Goal: Information Seeking & Learning: Learn about a topic

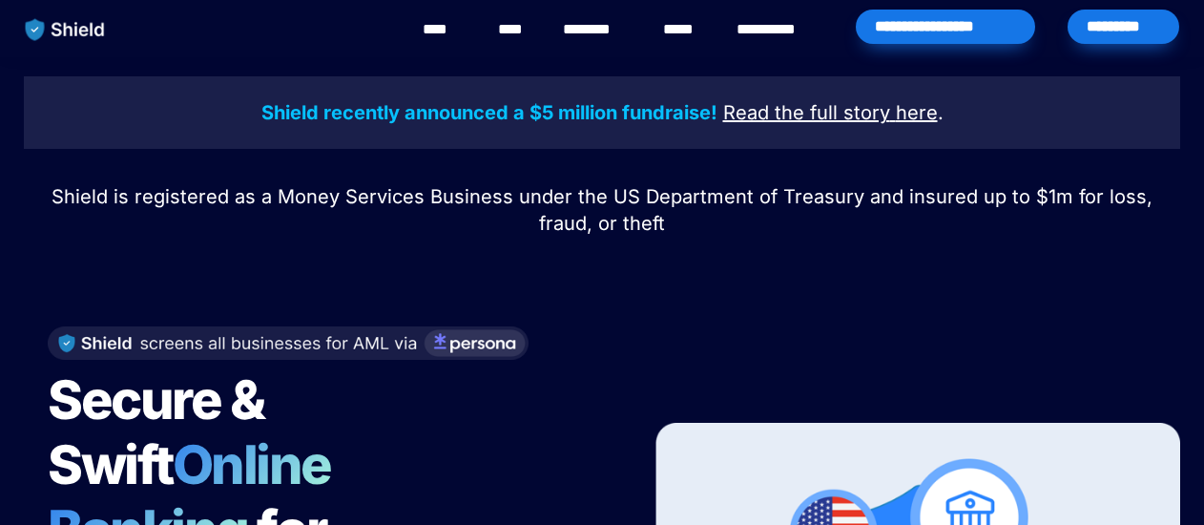
click at [986, 197] on span "Shield is registered as a Money Services Business under the US Department of Tr…" at bounding box center [605, 210] width 1107 height 50
click at [969, 213] on p "Shield is registered as a Money Services Business under the US Department of Tr…" at bounding box center [602, 209] width 1156 height 61
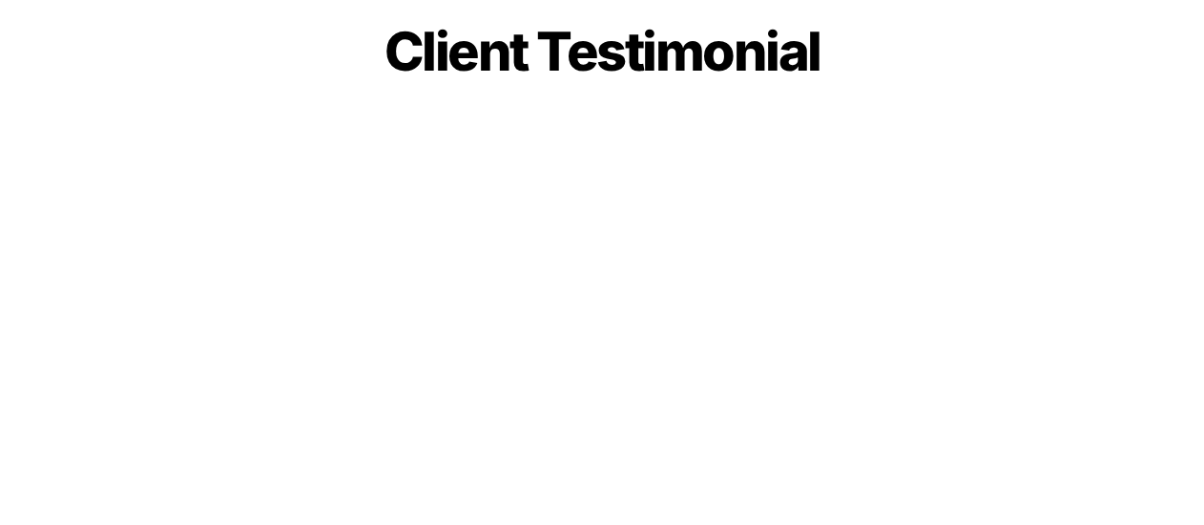
scroll to position [5342, 0]
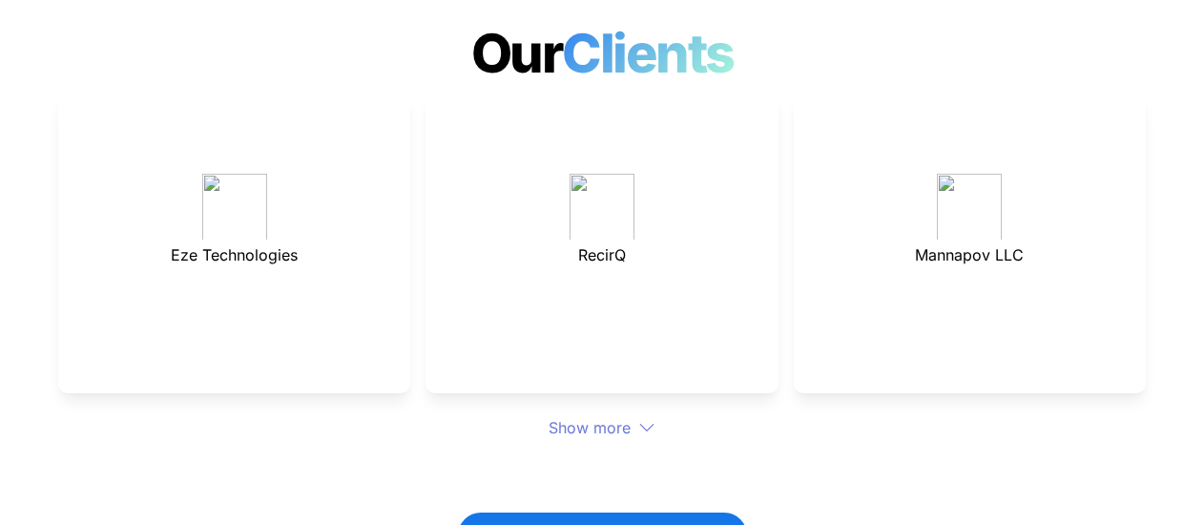
click at [611, 416] on div "Show more" at bounding box center [602, 427] width 1088 height 23
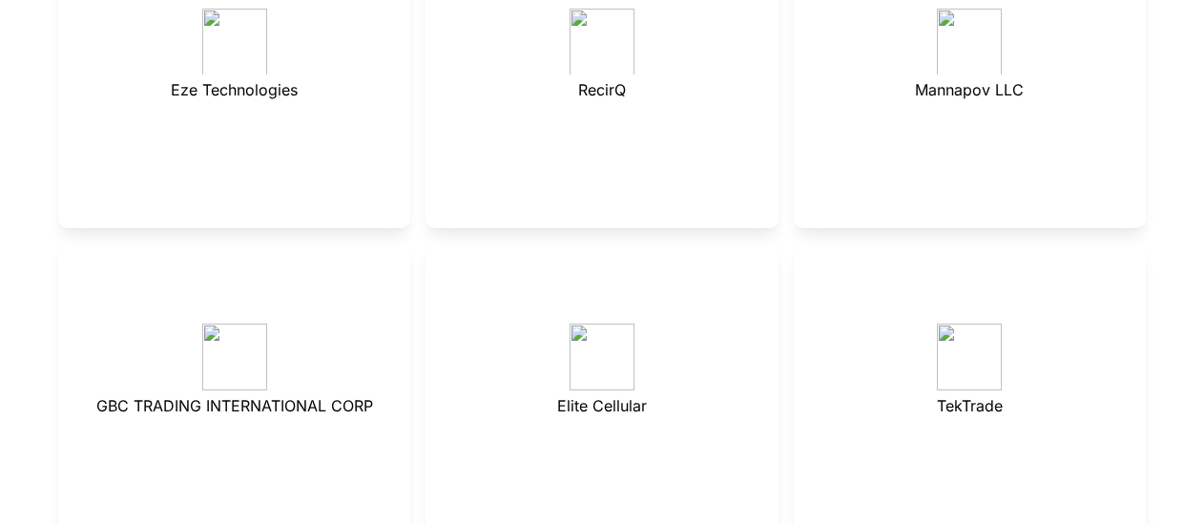
scroll to position [5628, 0]
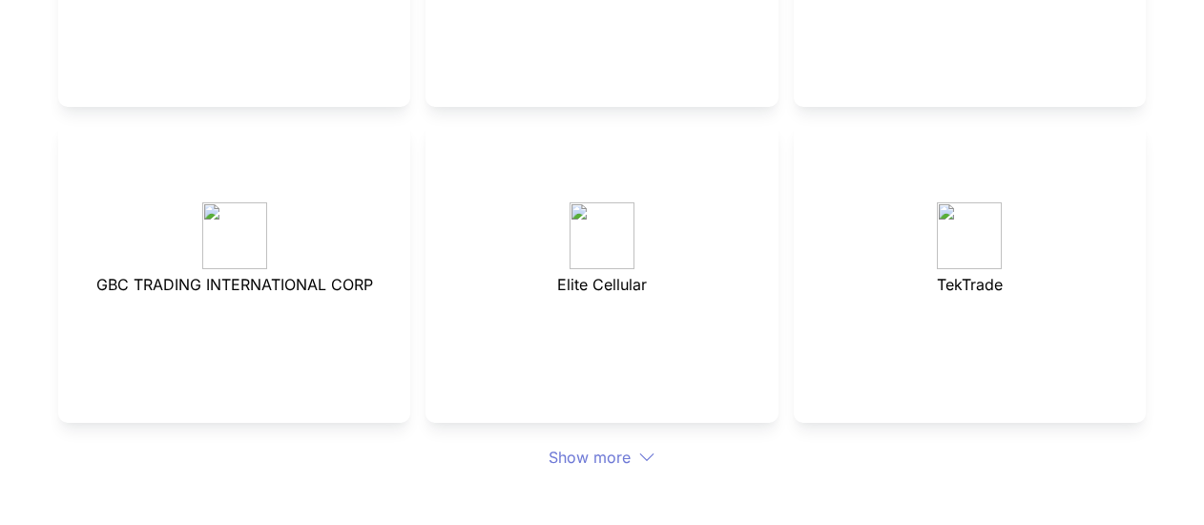
click at [619, 446] on div "Show more" at bounding box center [602, 457] width 1088 height 23
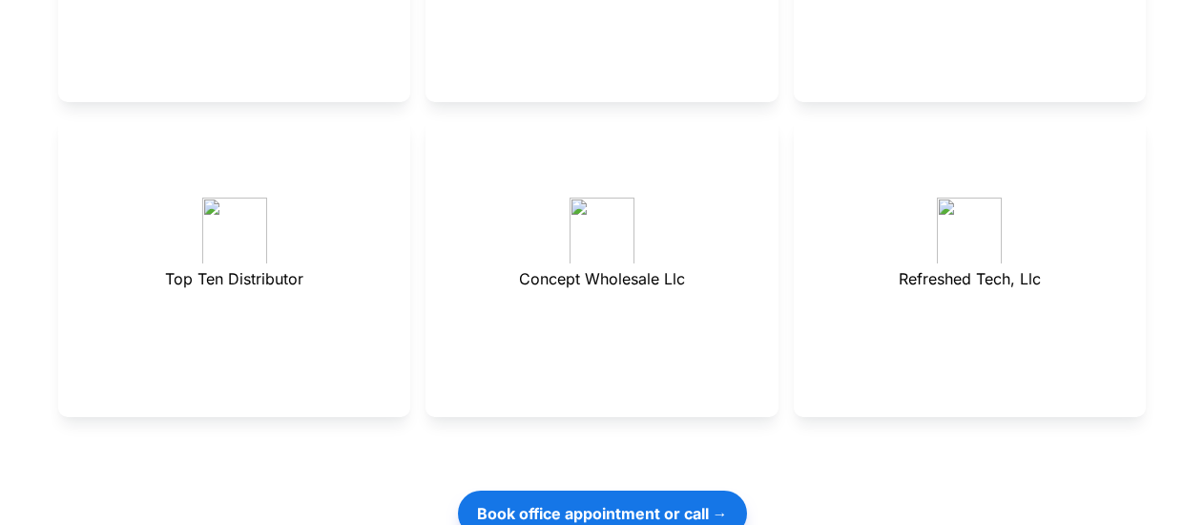
scroll to position [5915, 0]
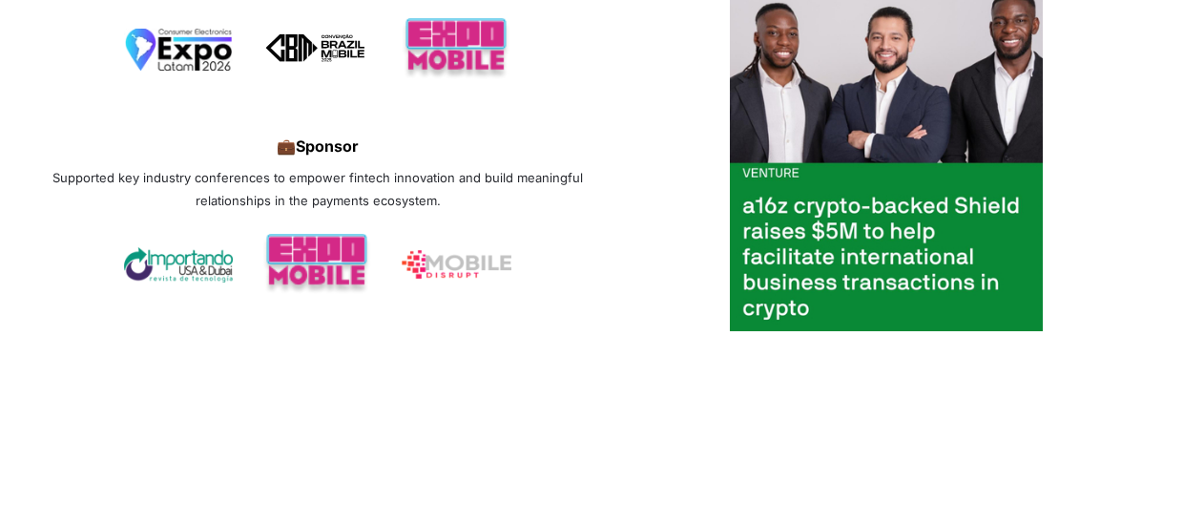
scroll to position [6678, 0]
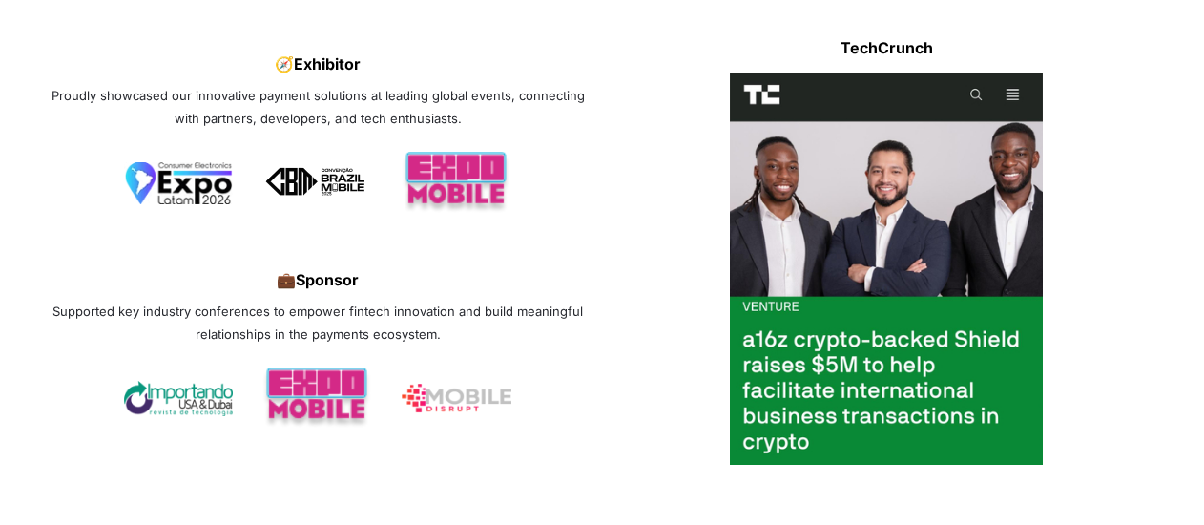
click at [663, 175] on div at bounding box center [886, 269] width 540 height 392
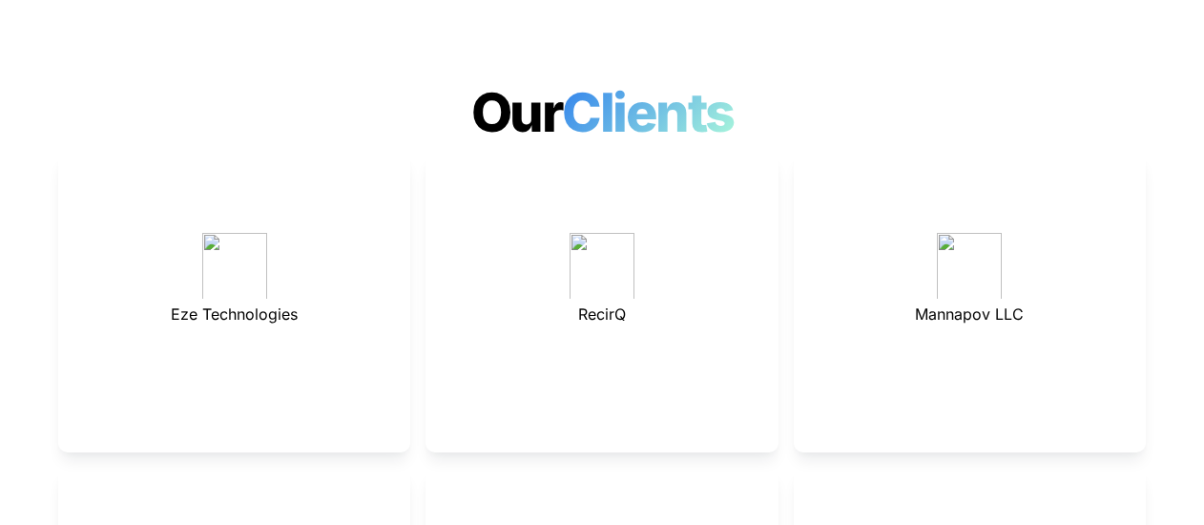
scroll to position [5247, 0]
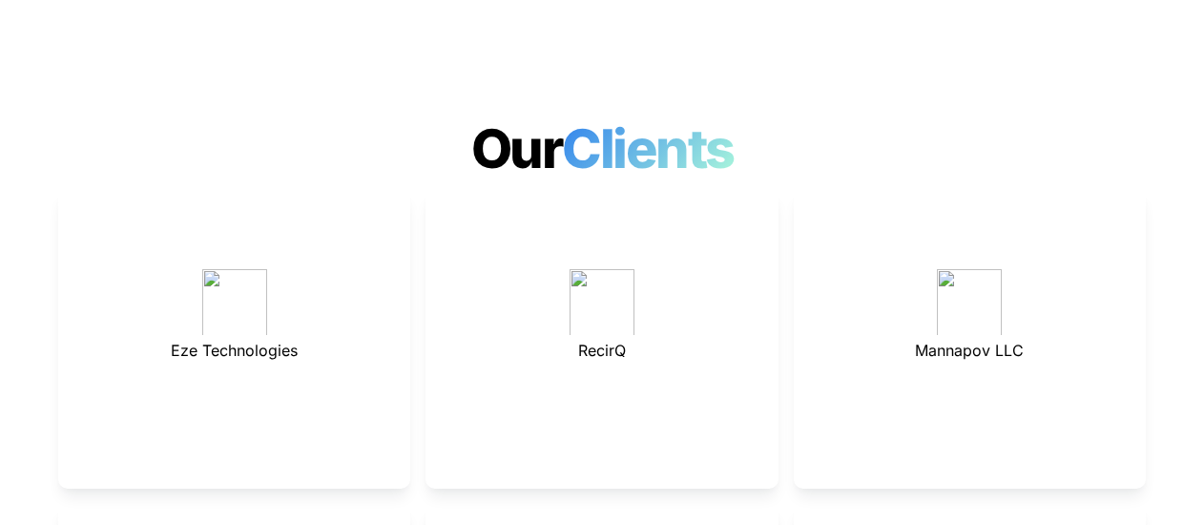
click at [1108, 109] on h1 "Our Clients" at bounding box center [602, 149] width 1204 height 80
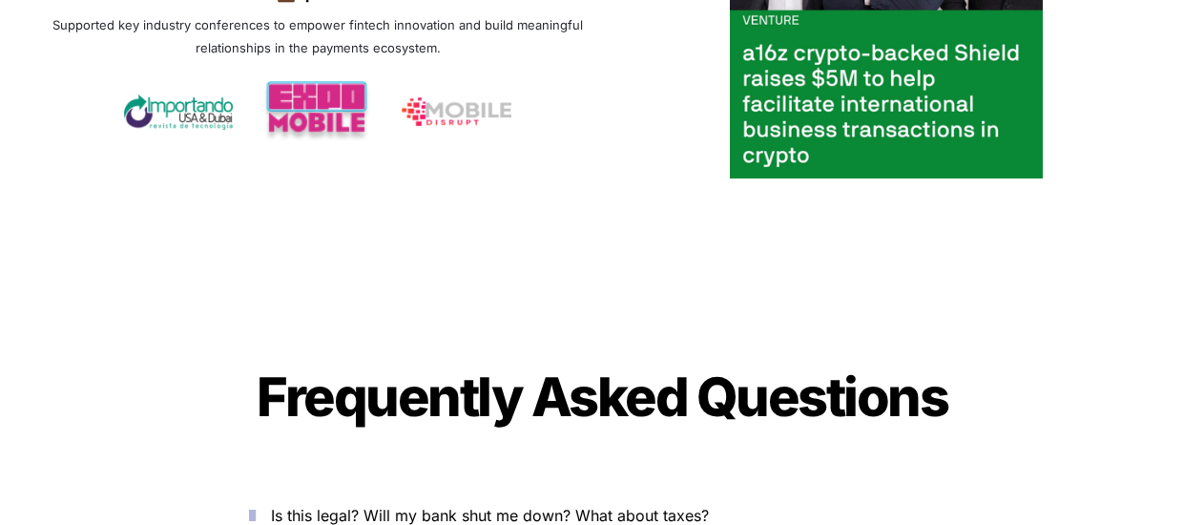
scroll to position [7155, 0]
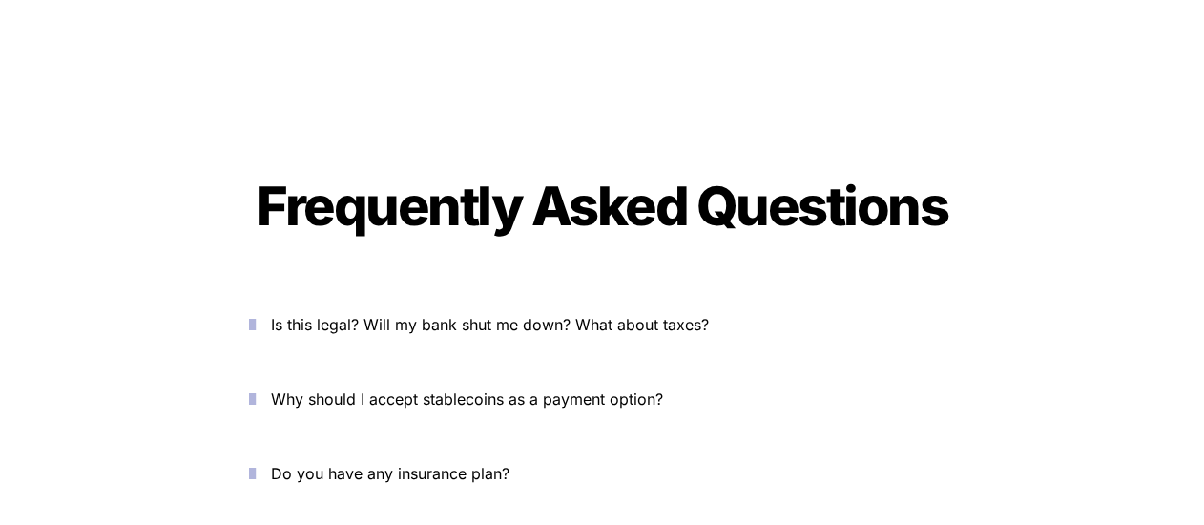
click at [622, 309] on p "Is this legal? Will my bank shut me down? What about taxes?" at bounding box center [613, 324] width 684 height 31
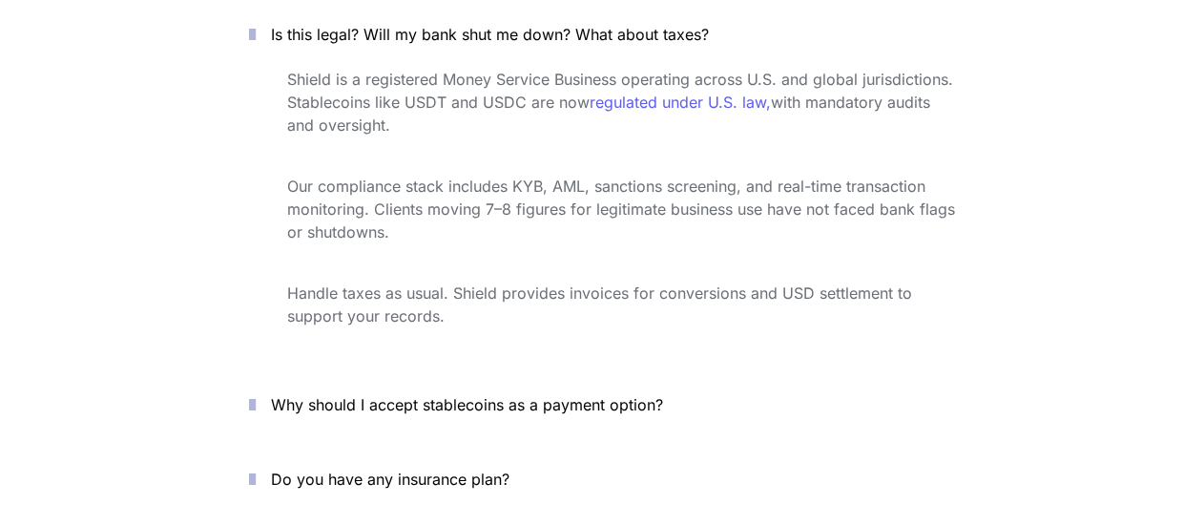
scroll to position [7441, 0]
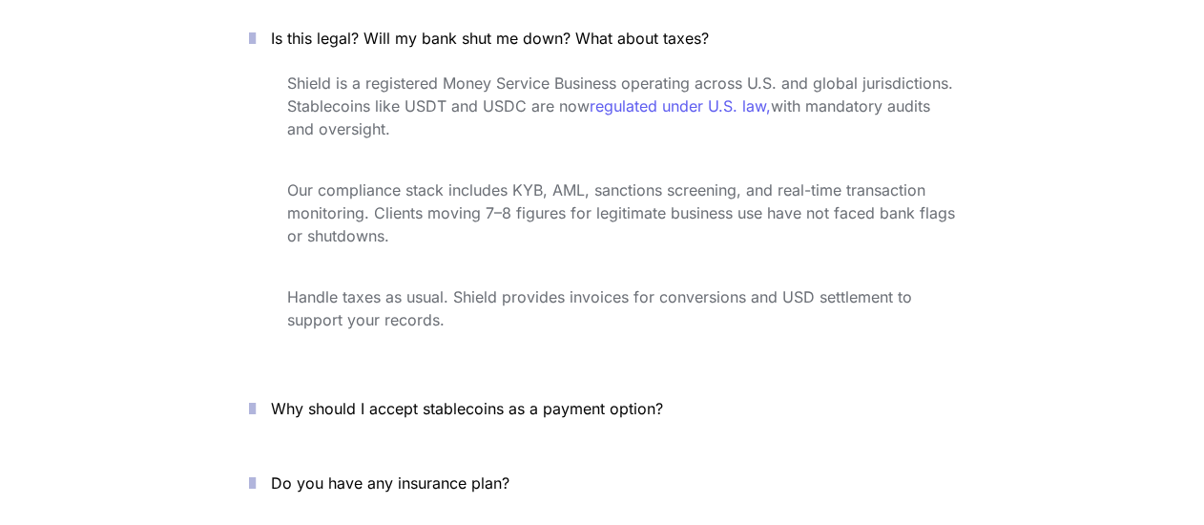
click at [582, 399] on span "Why should I accept stablecoins as a payment option?" at bounding box center [467, 408] width 392 height 19
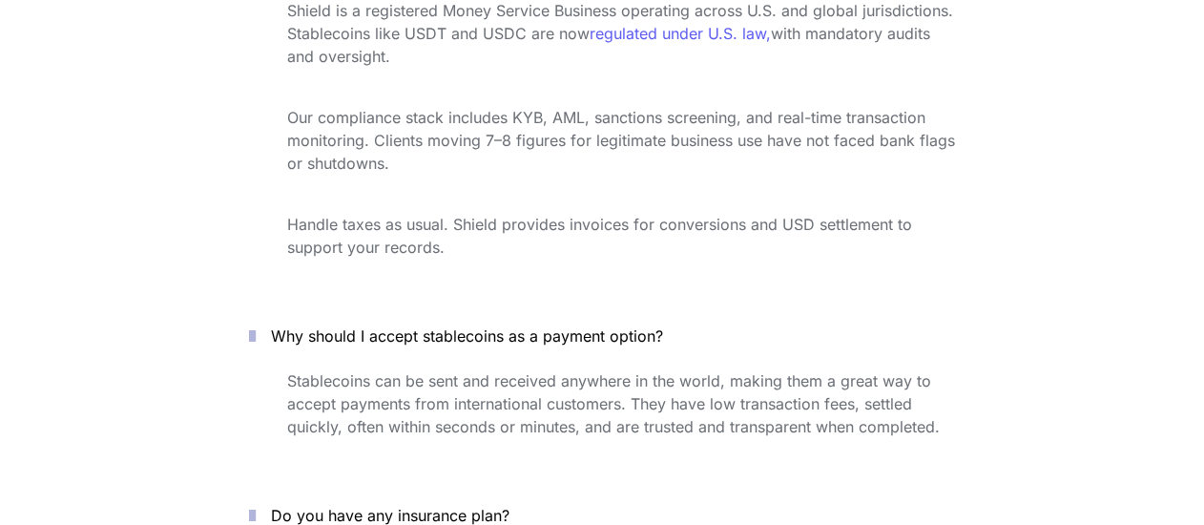
scroll to position [7536, 0]
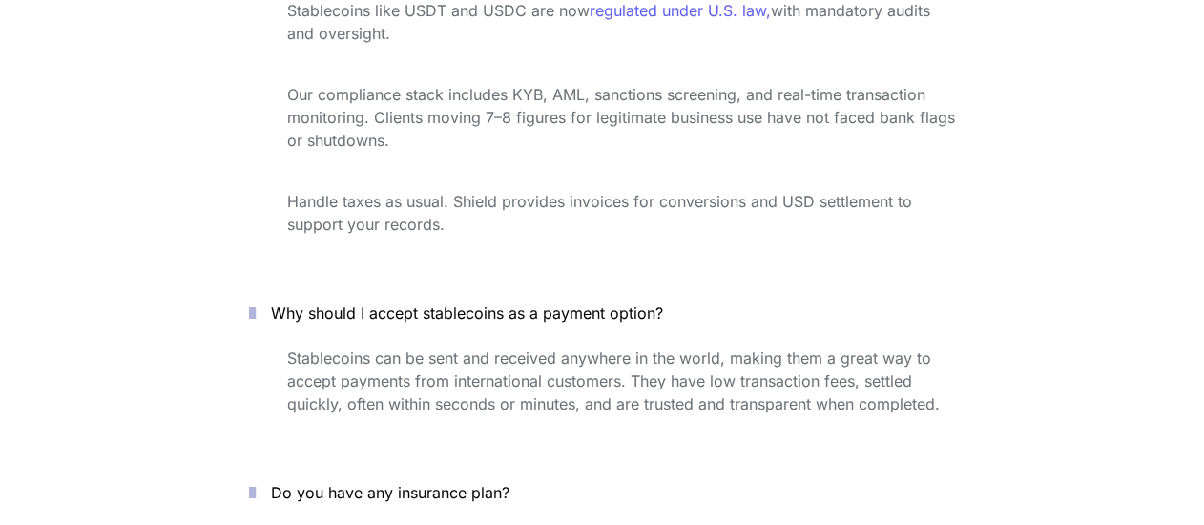
click at [466, 477] on p "Do you have any insurance plan?" at bounding box center [613, 492] width 684 height 31
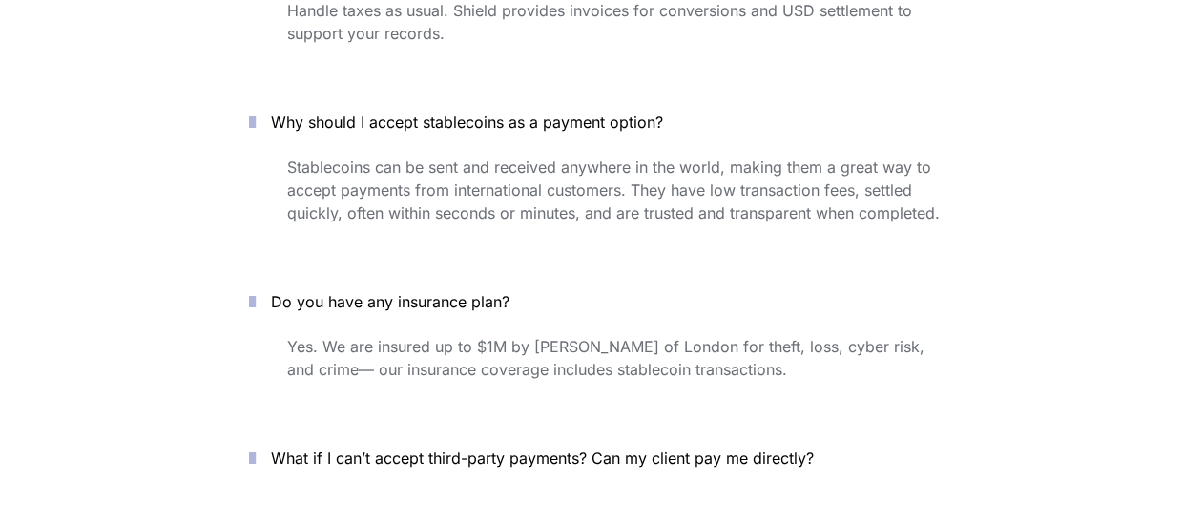
click at [487, 448] on span "What if I can’t accept third-party payments? Can my client pay me directly?" at bounding box center [542, 457] width 543 height 19
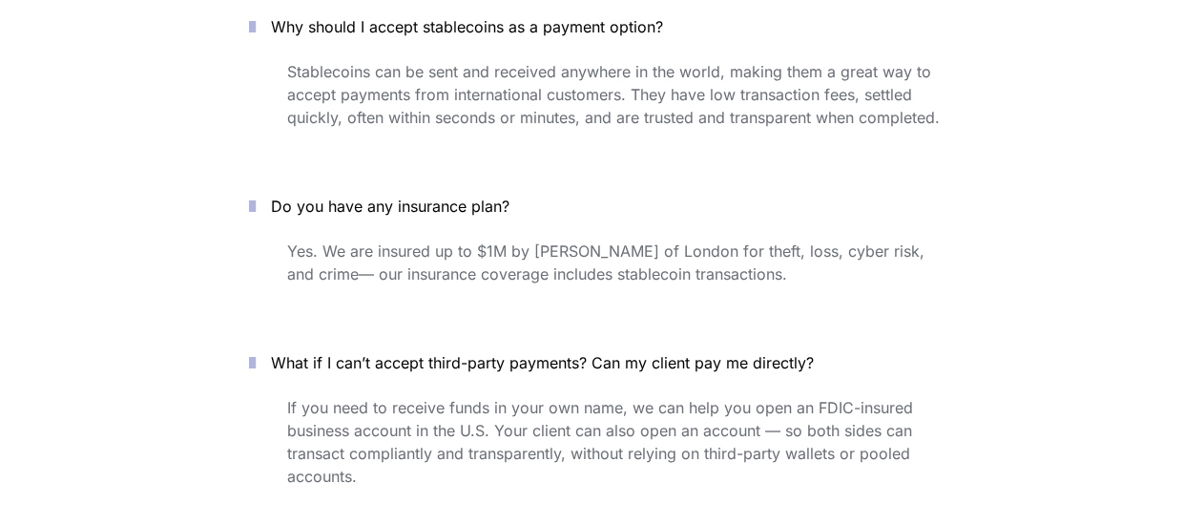
scroll to position [7918, 0]
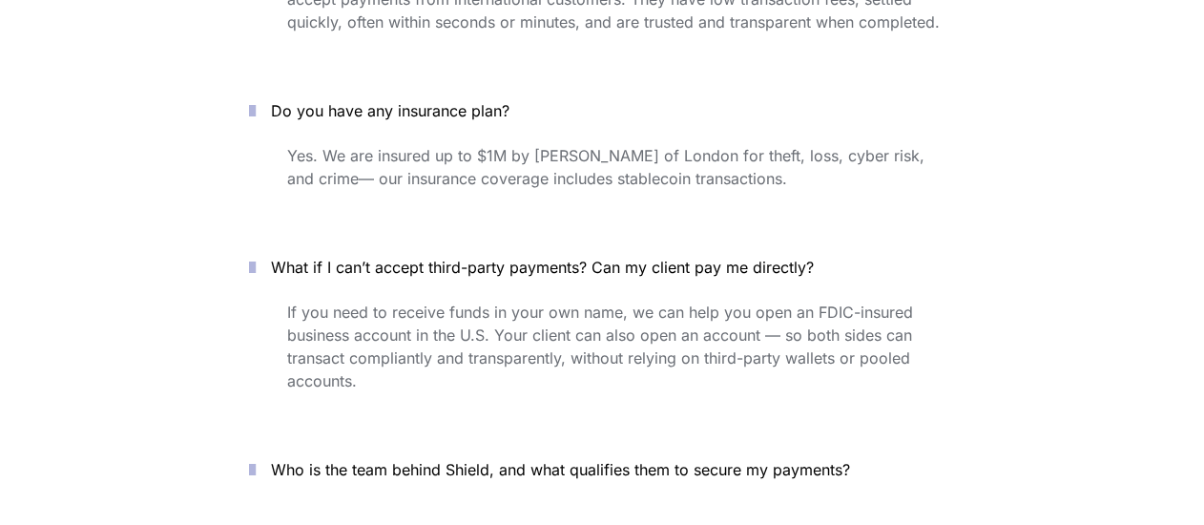
click at [675, 454] on p "Who is the team behind Shield, and what qualifies them to secure my payments?" at bounding box center [613, 469] width 684 height 31
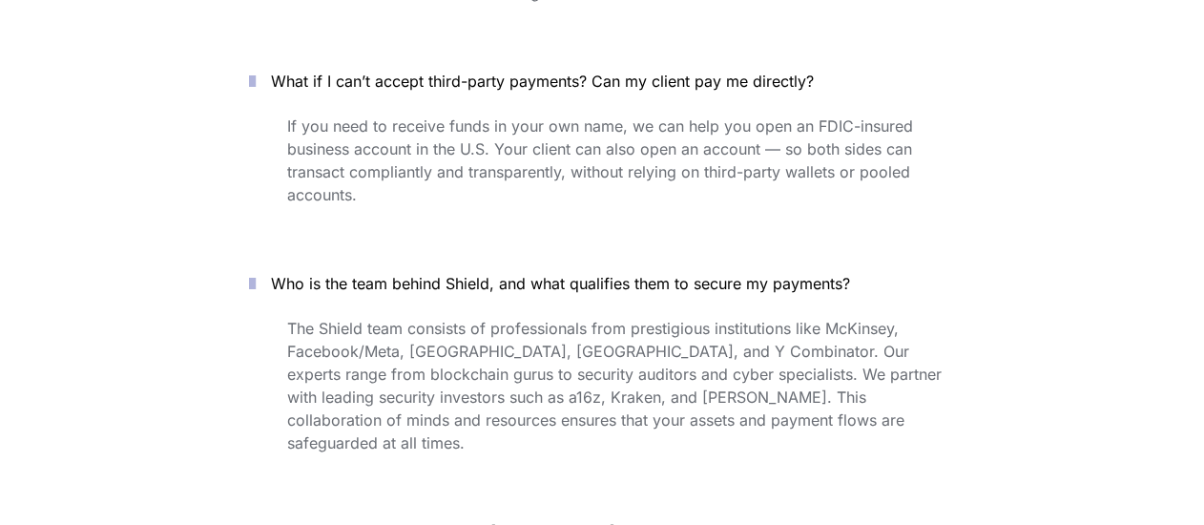
scroll to position [8300, 0]
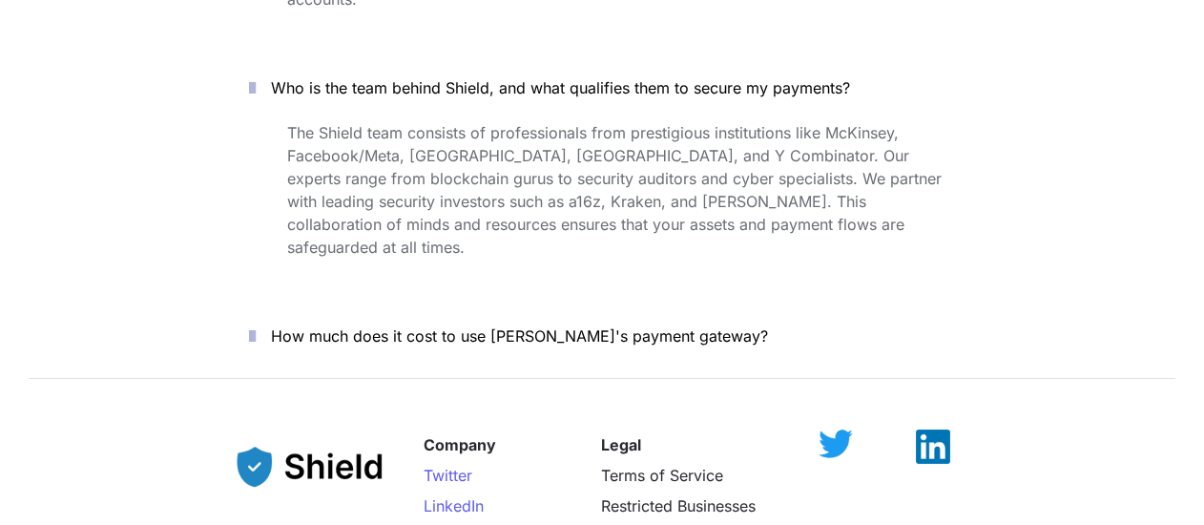
click at [641, 326] on span "How much does it cost to use [PERSON_NAME]'s payment gateway?" at bounding box center [519, 335] width 497 height 19
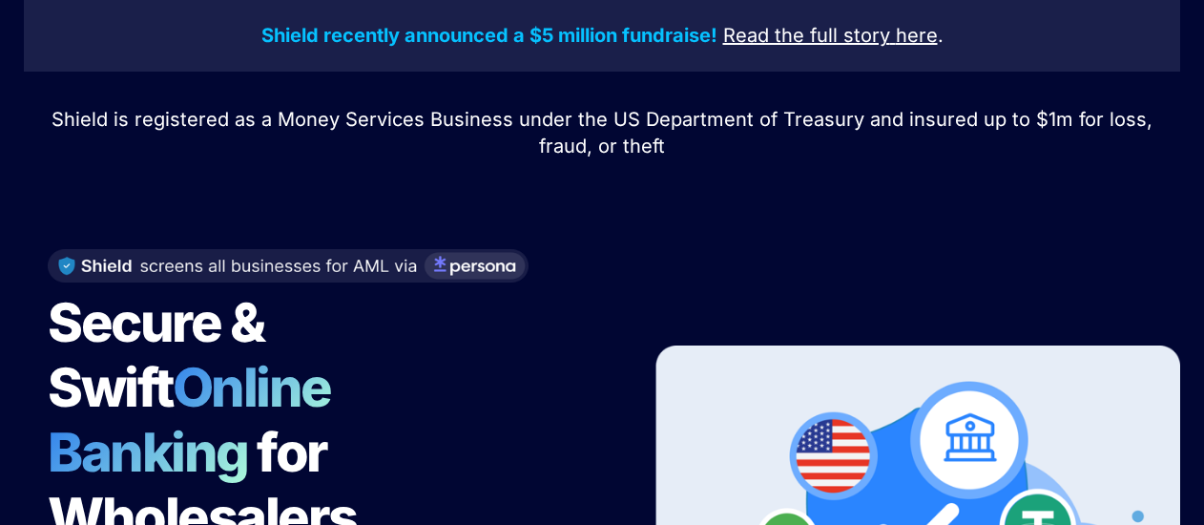
scroll to position [0, 0]
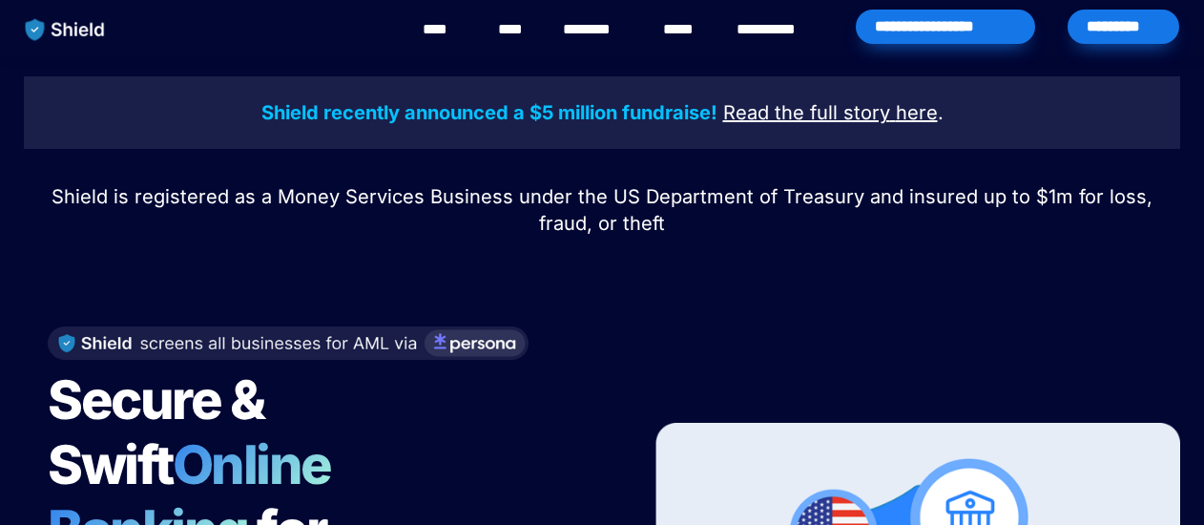
click at [590, 31] on link "********" at bounding box center [597, 29] width 68 height 23
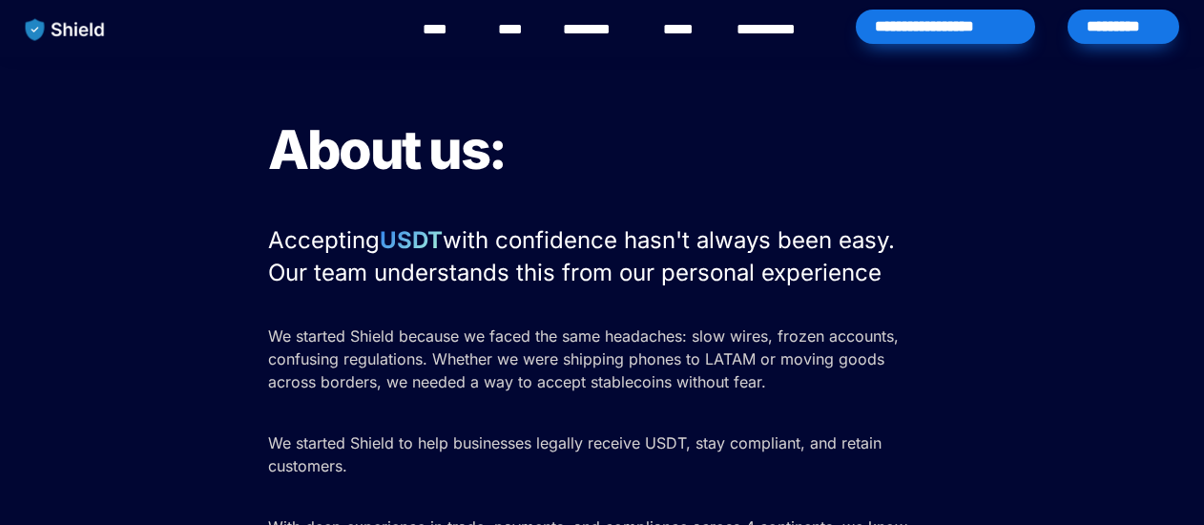
click at [582, 33] on link "********" at bounding box center [597, 29] width 68 height 23
click at [674, 31] on link "****" at bounding box center [684, 29] width 42 height 23
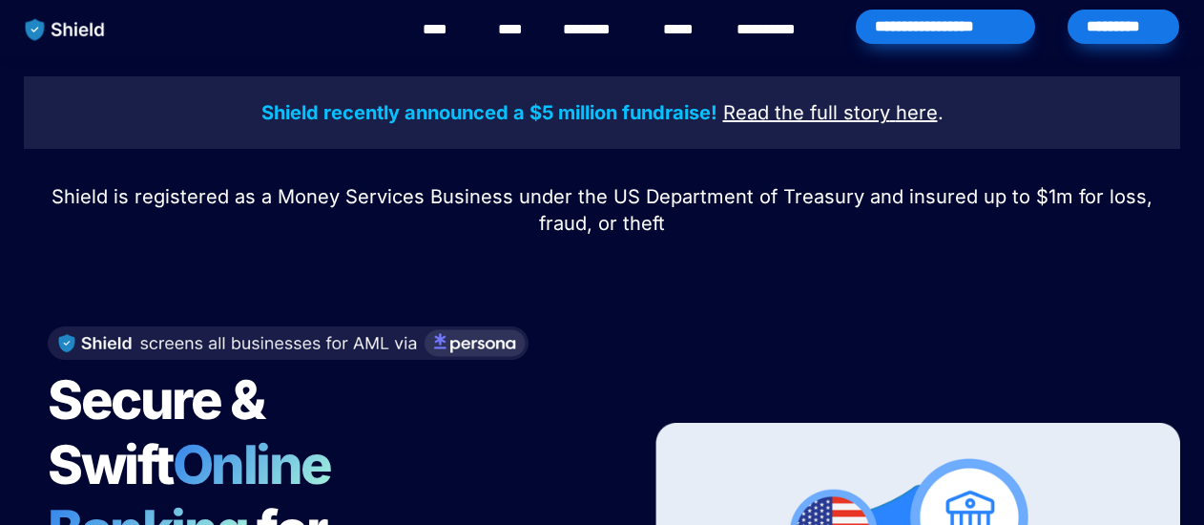
click at [444, 267] on div at bounding box center [602, 264] width 668 height 48
click at [703, 268] on div at bounding box center [602, 264] width 668 height 48
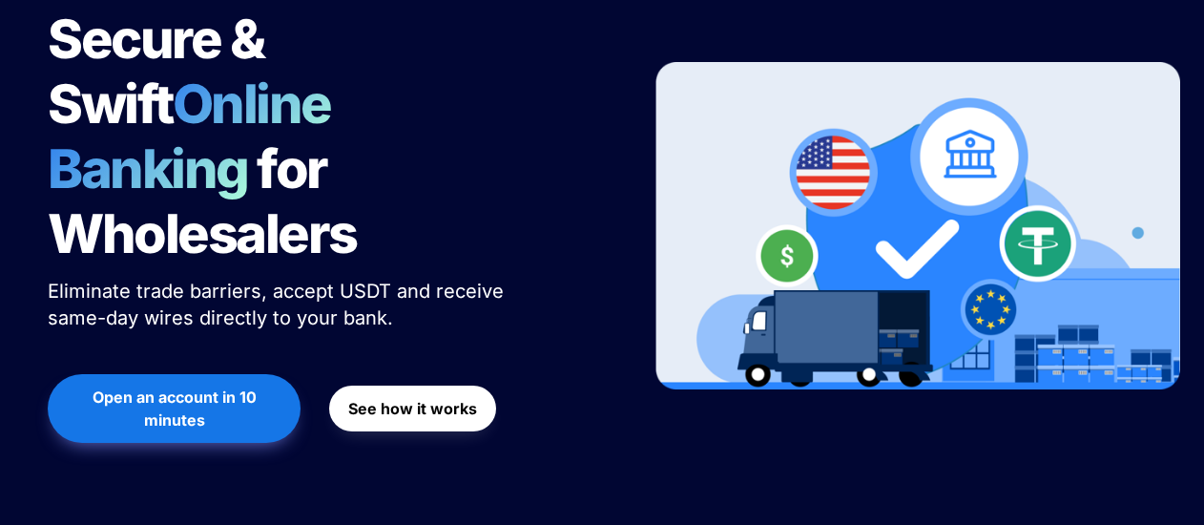
scroll to position [572, 0]
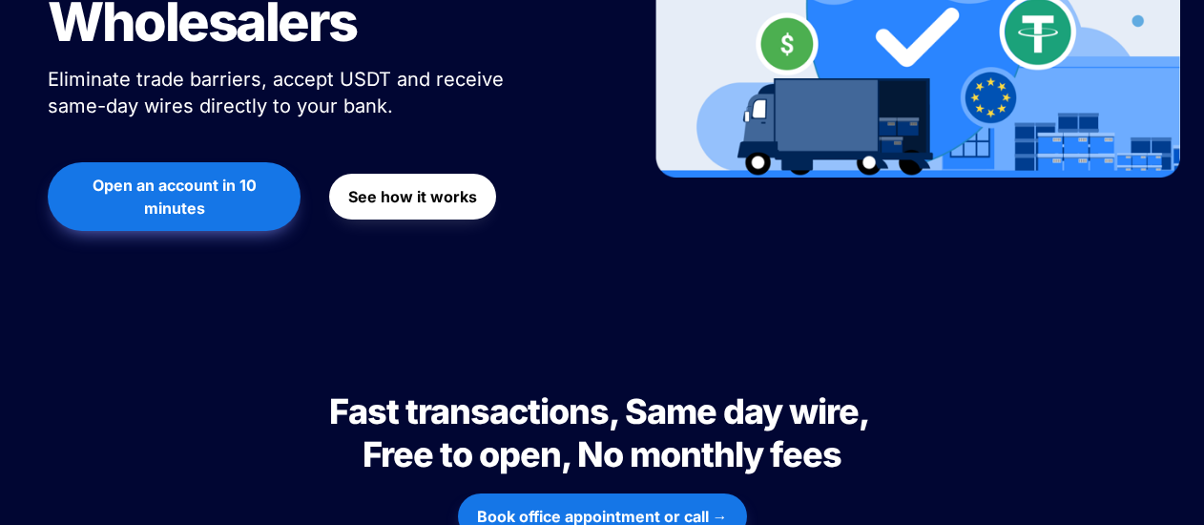
click at [393, 187] on strong "See how it works" at bounding box center [412, 196] width 129 height 19
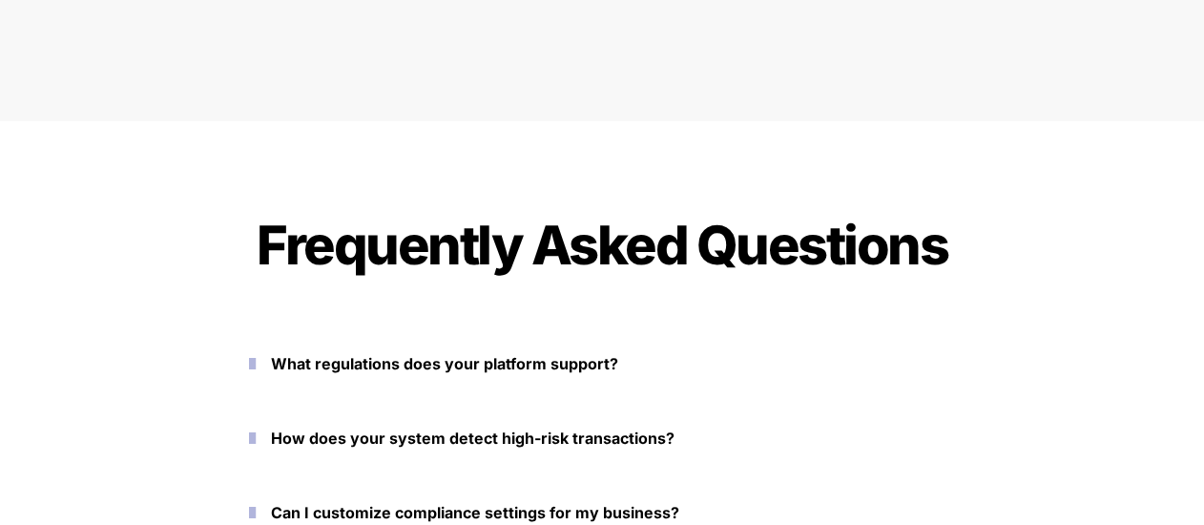
scroll to position [8620, 0]
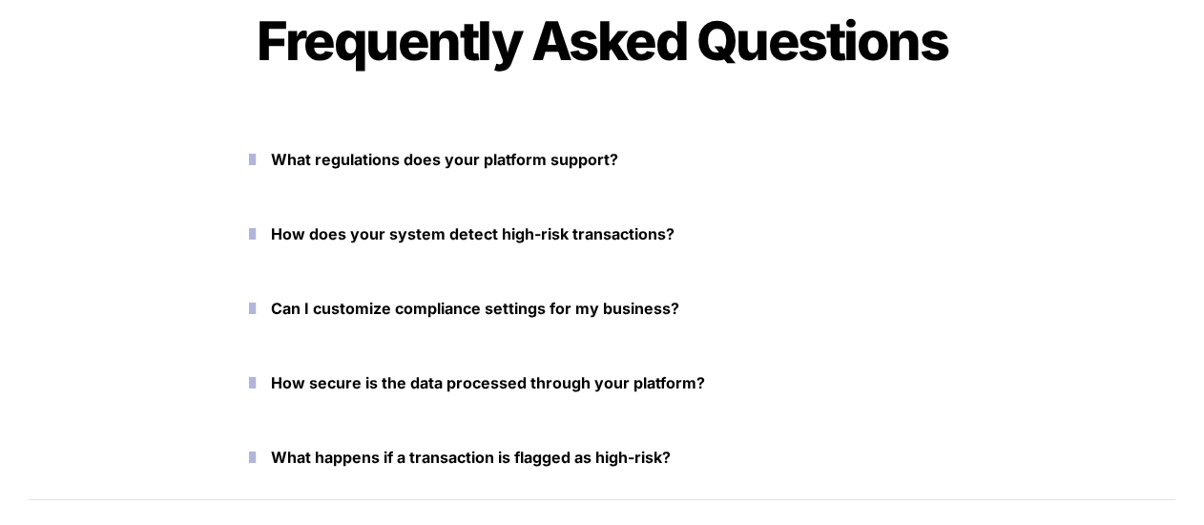
click at [620, 237] on strong "How does your system detect high-risk transactions?" at bounding box center [473, 233] width 404 height 19
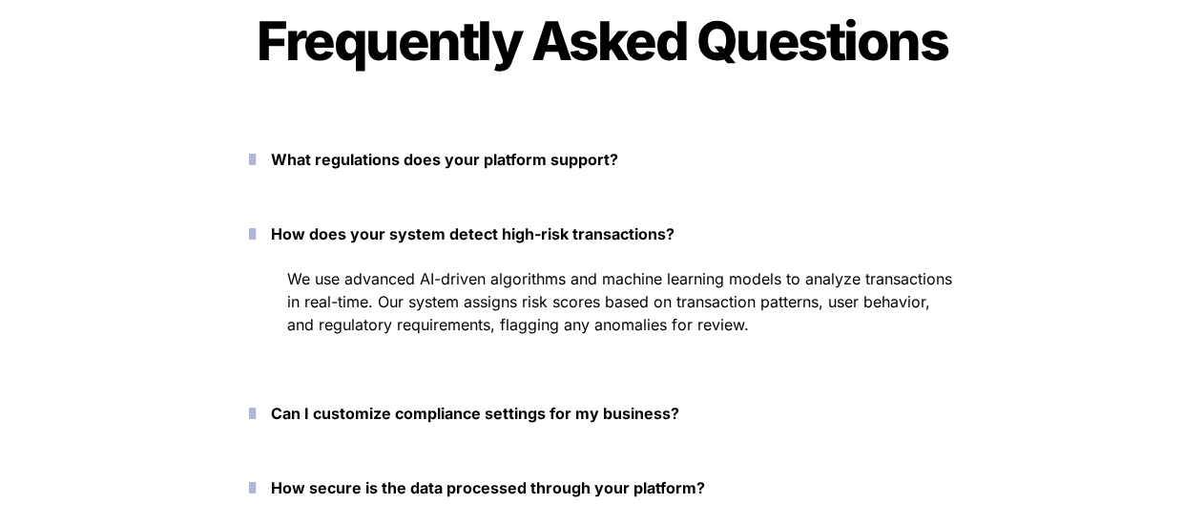
click at [584, 157] on strong "What regulations does your platform support?" at bounding box center [444, 159] width 347 height 19
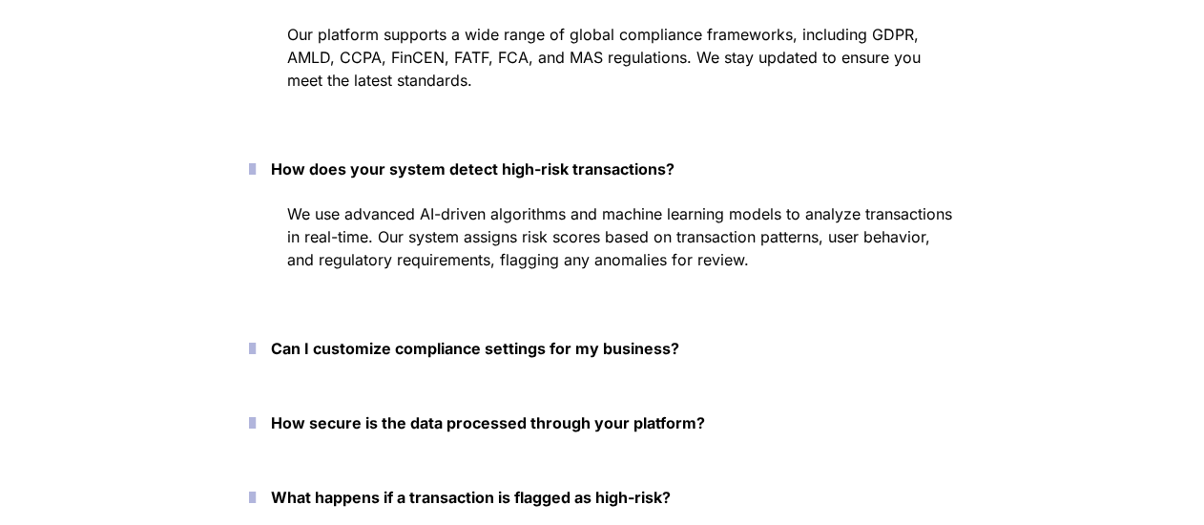
scroll to position [8811, 0]
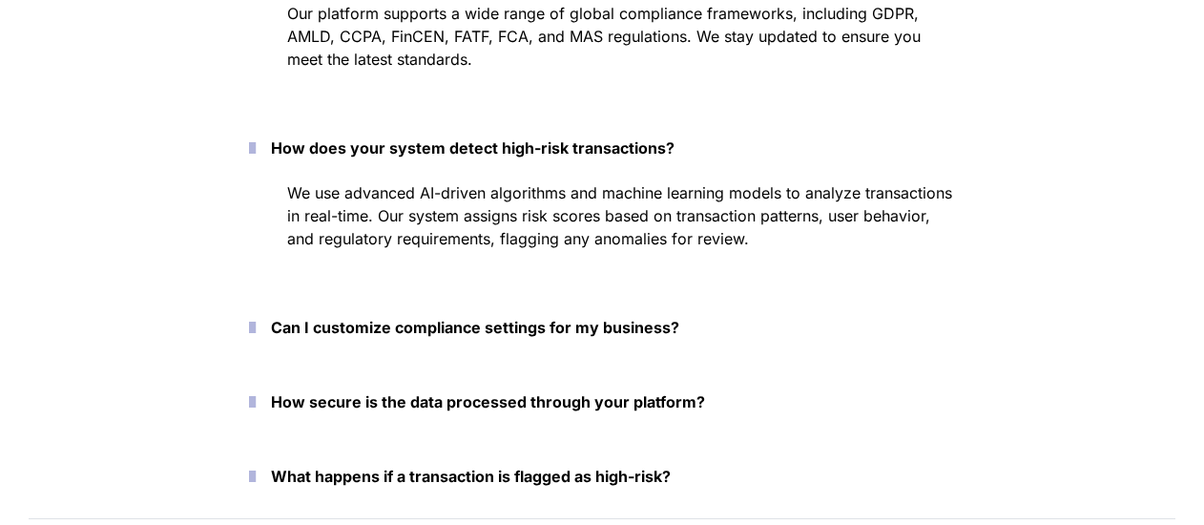
click at [601, 341] on p "Can I customize compliance settings for my business?" at bounding box center [613, 327] width 684 height 31
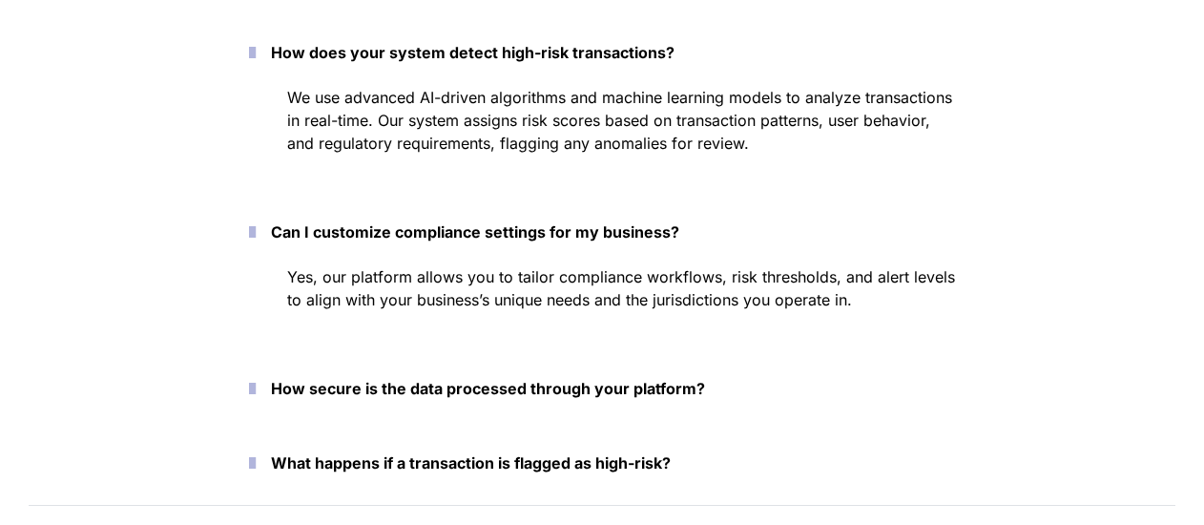
scroll to position [9097, 0]
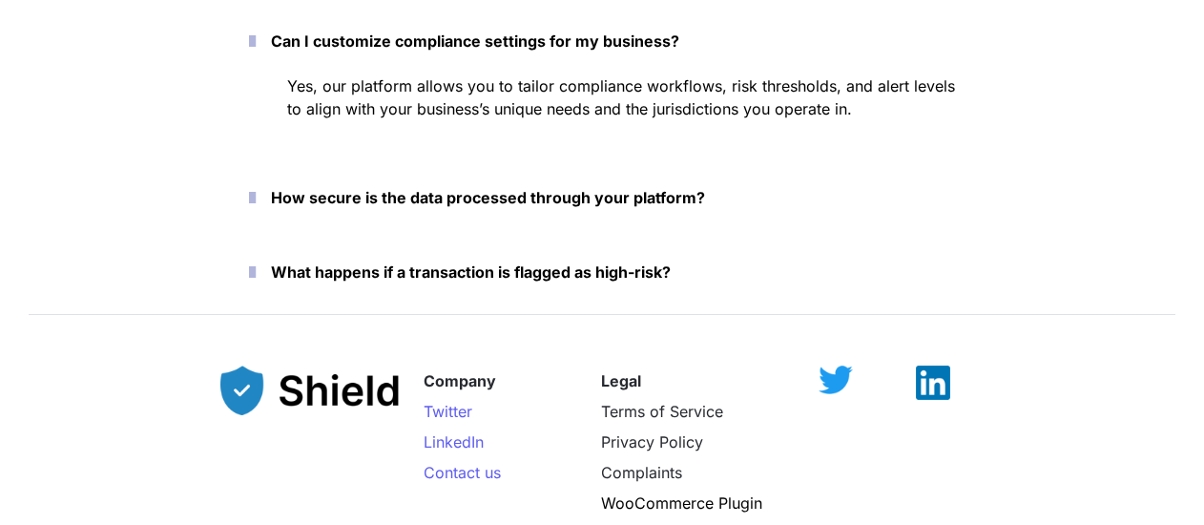
click at [633, 278] on strong "What happens if a transaction is flagged as high-risk?" at bounding box center [471, 271] width 400 height 19
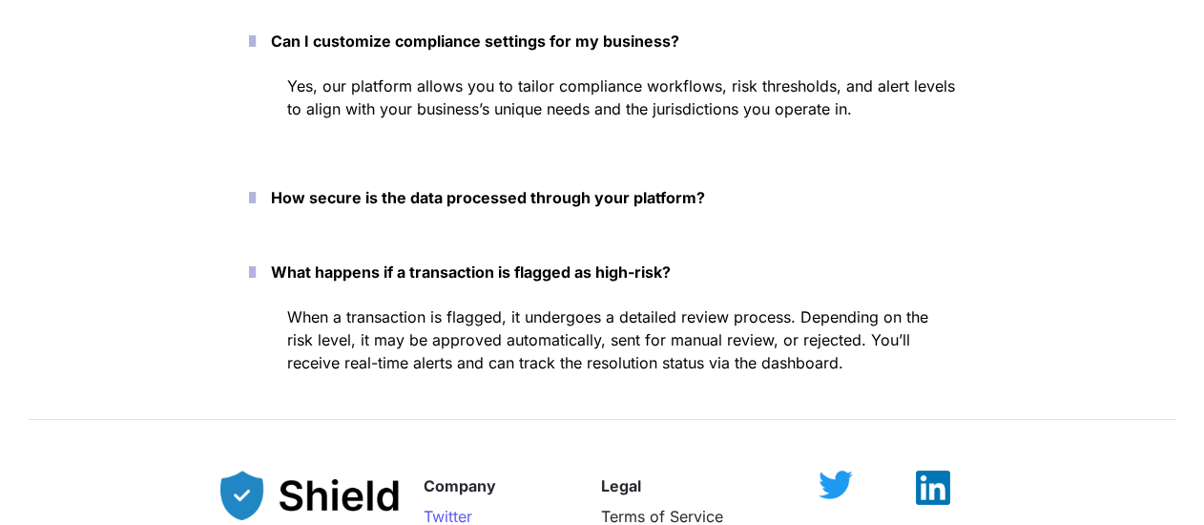
drag, startPoint x: 608, startPoint y: 217, endPoint x: 621, endPoint y: 192, distance: 28.2
click at [608, 216] on button "How secure is the data processed through your platform?" at bounding box center [601, 197] width 763 height 59
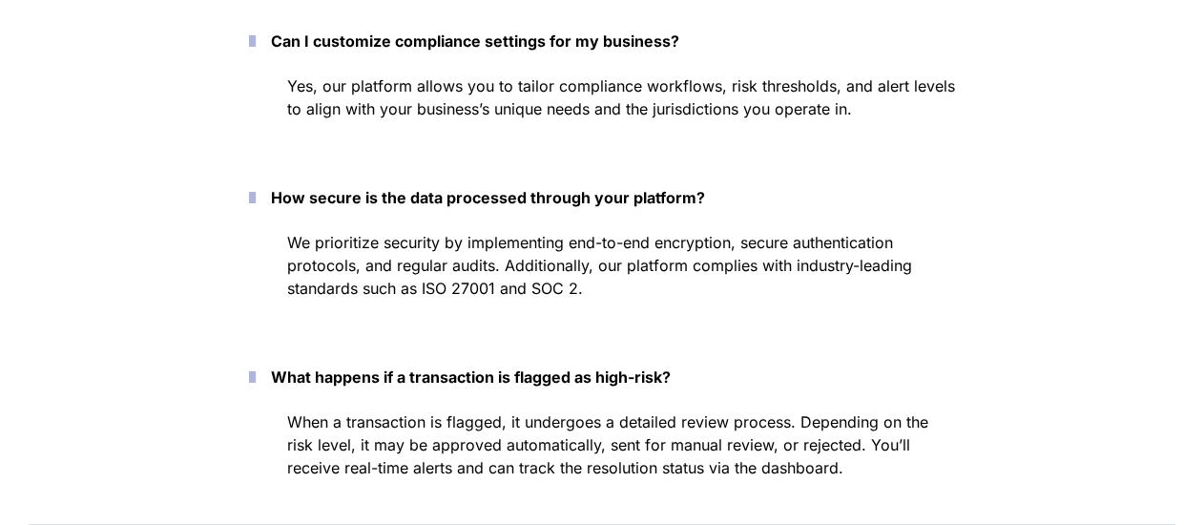
click at [621, 191] on strong "How secure is the data processed through your platform?" at bounding box center [488, 197] width 434 height 19
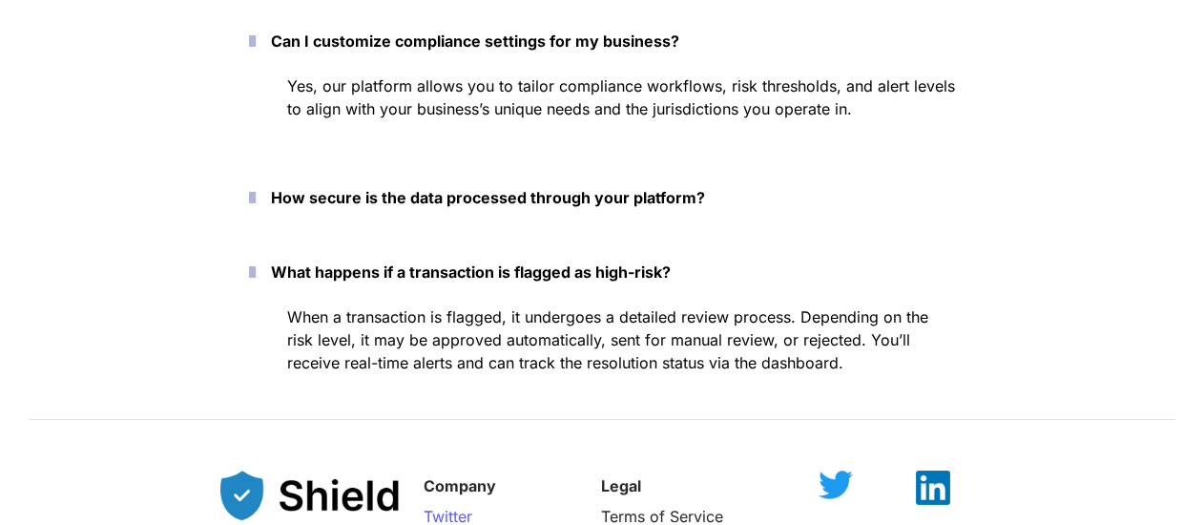
click at [621, 191] on strong "How secure is the data processed through your platform?" at bounding box center [488, 197] width 434 height 19
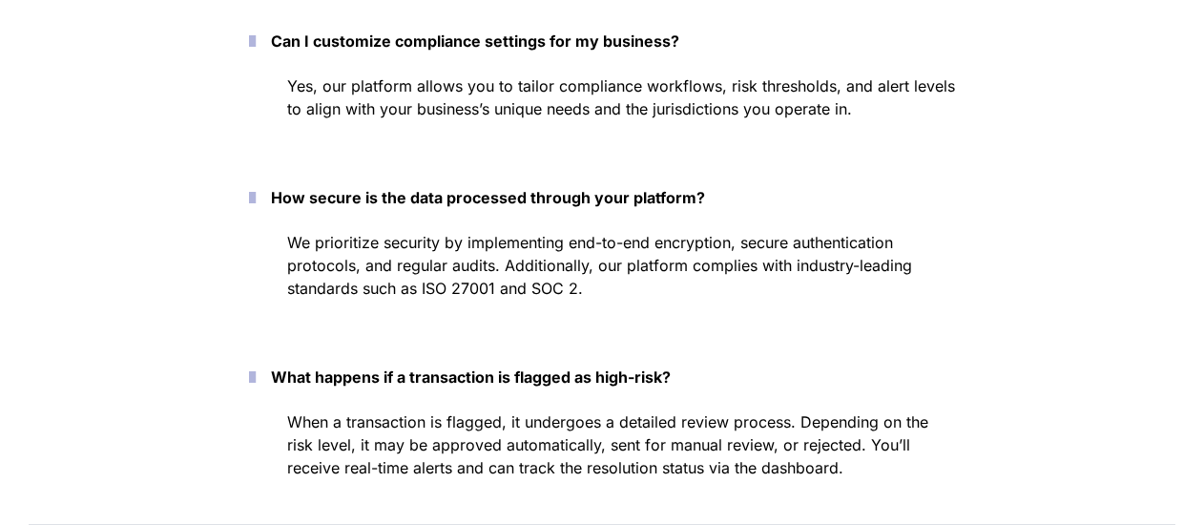
scroll to position [9606, 0]
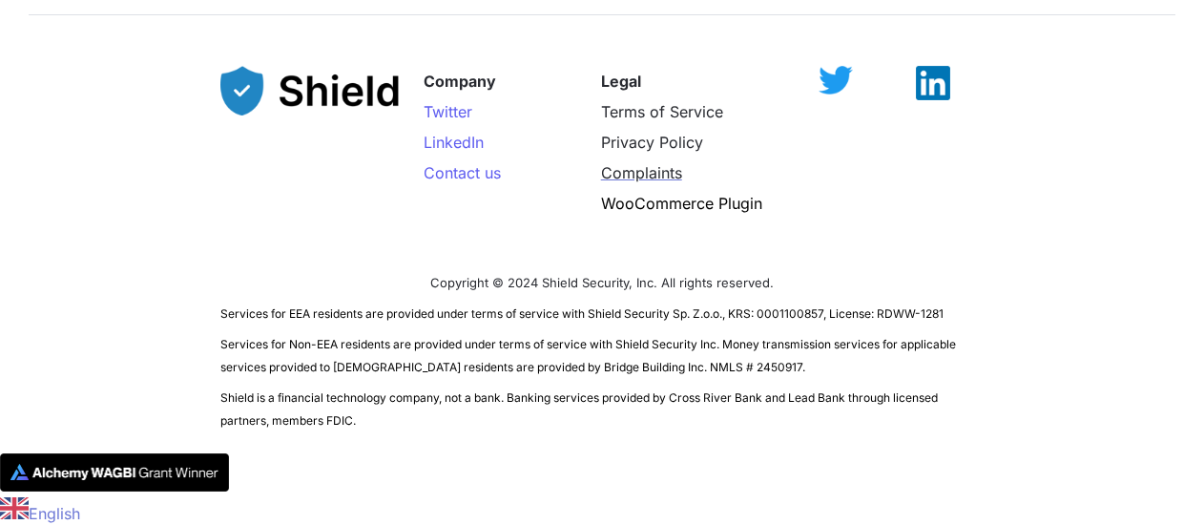
click at [652, 180] on span "Complaints" at bounding box center [641, 172] width 81 height 19
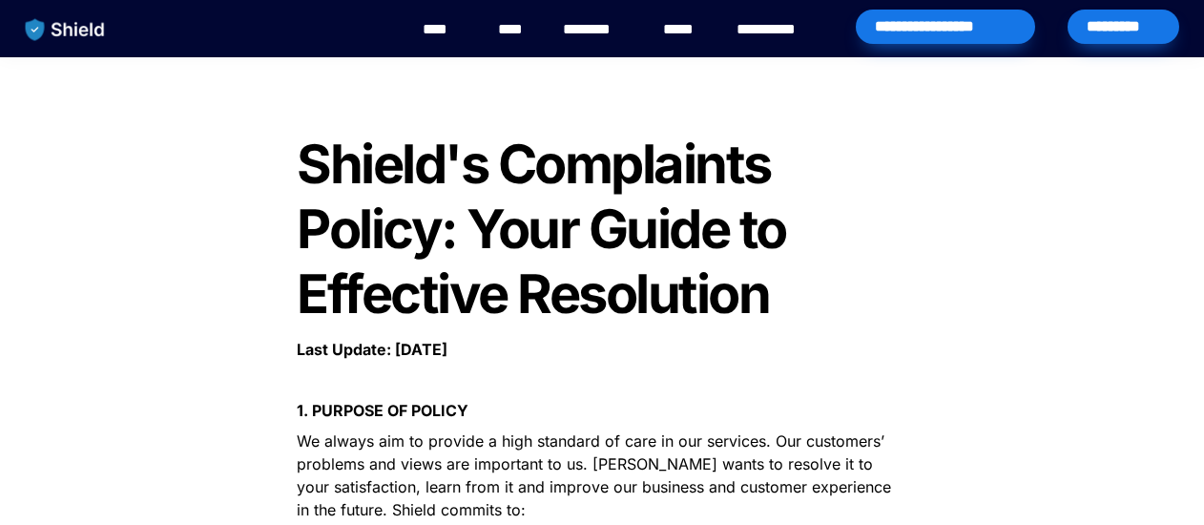
click at [611, 27] on link "********" at bounding box center [597, 29] width 68 height 23
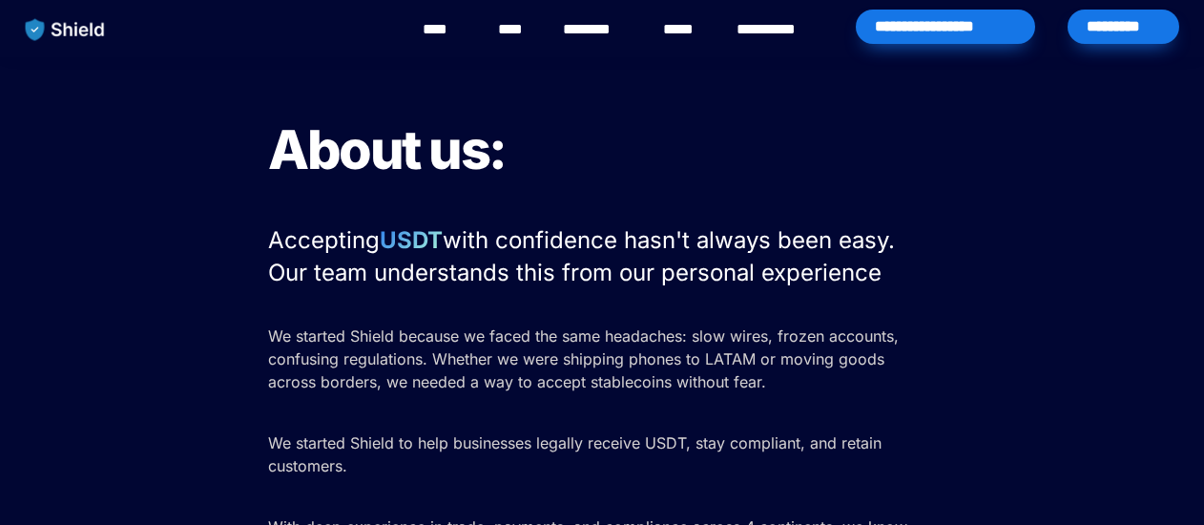
click at [497, 30] on div "****" at bounding box center [514, 29] width 42 height 59
click at [513, 33] on link "****" at bounding box center [514, 29] width 32 height 23
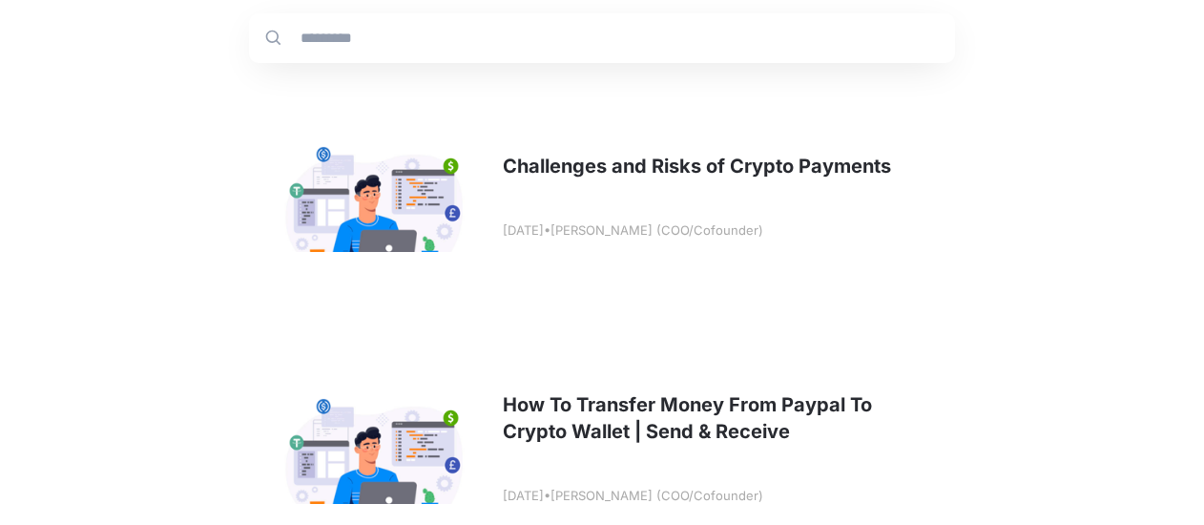
scroll to position [382, 0]
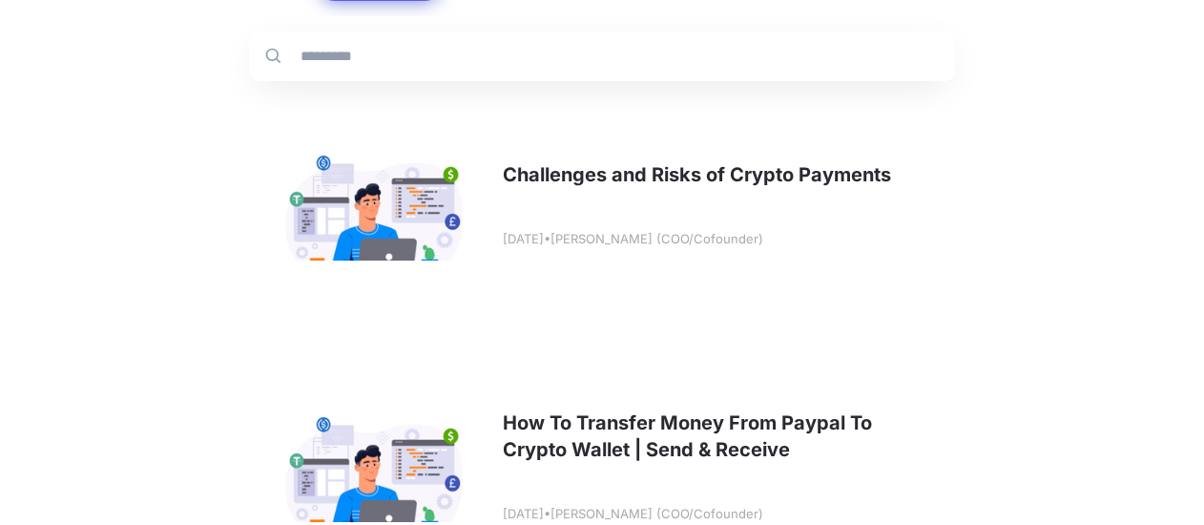
click at [798, 173] on link at bounding box center [602, 205] width 706 height 237
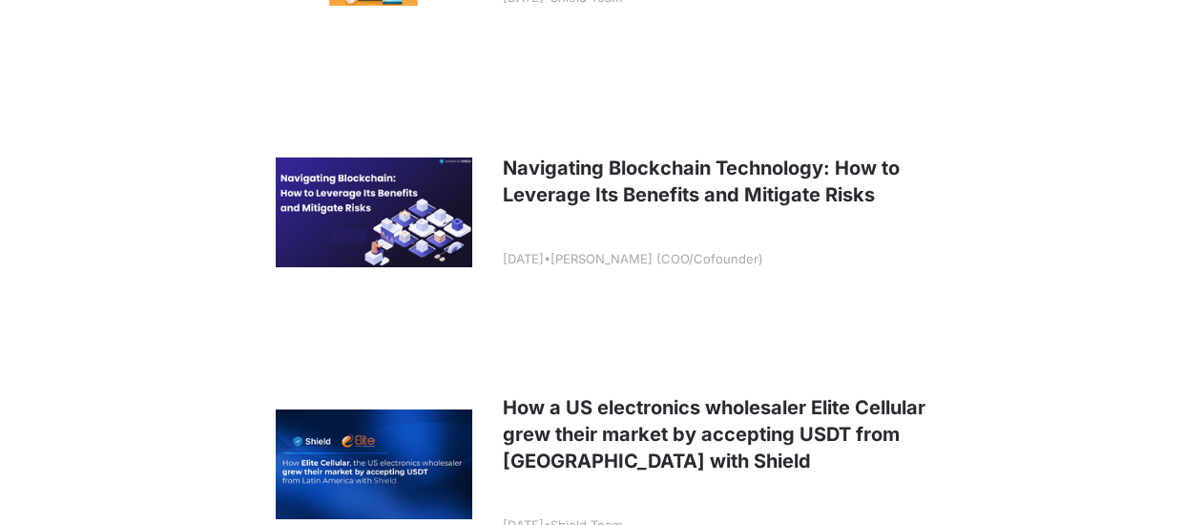
scroll to position [2385, 0]
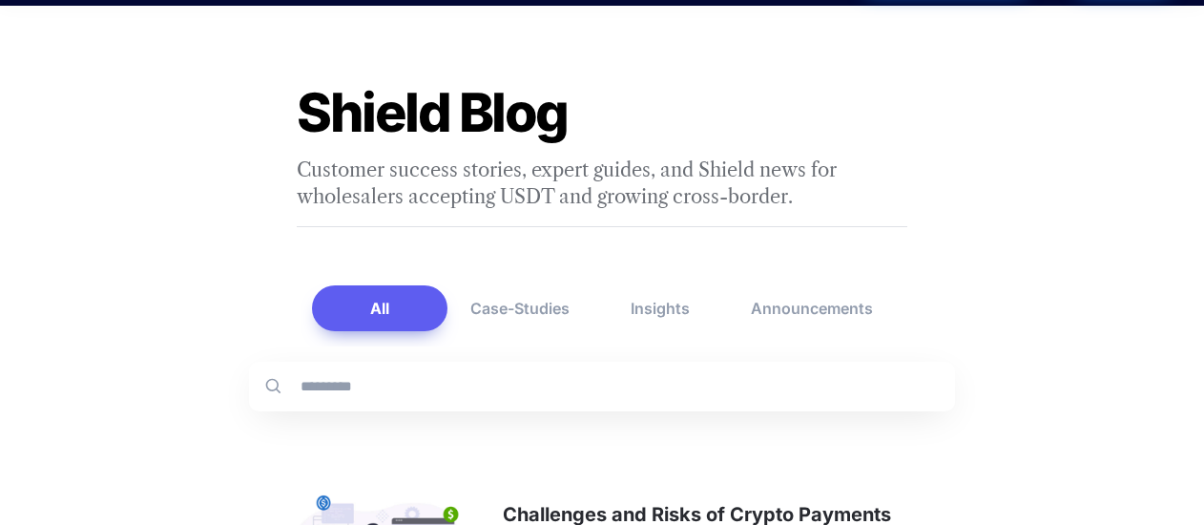
scroll to position [0, 0]
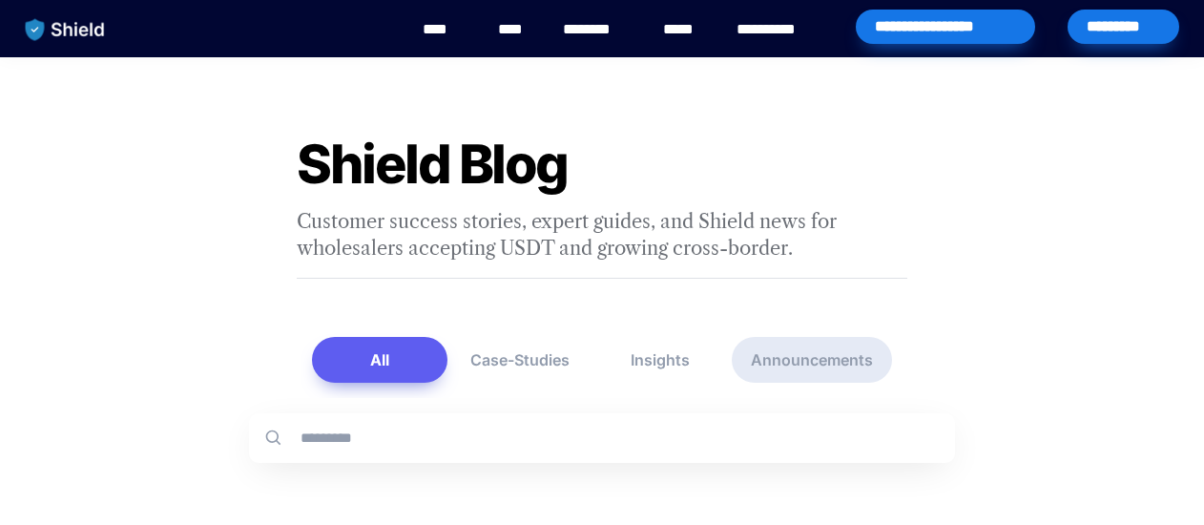
click at [829, 348] on button "Announcements" at bounding box center [812, 360] width 160 height 46
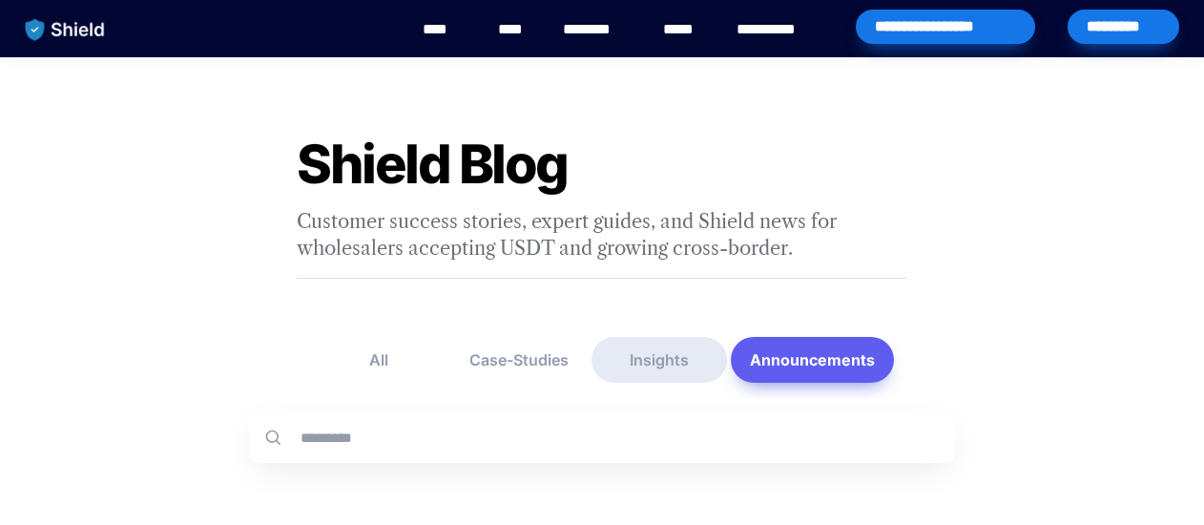
click at [692, 353] on button "Insights" at bounding box center [658, 360] width 135 height 46
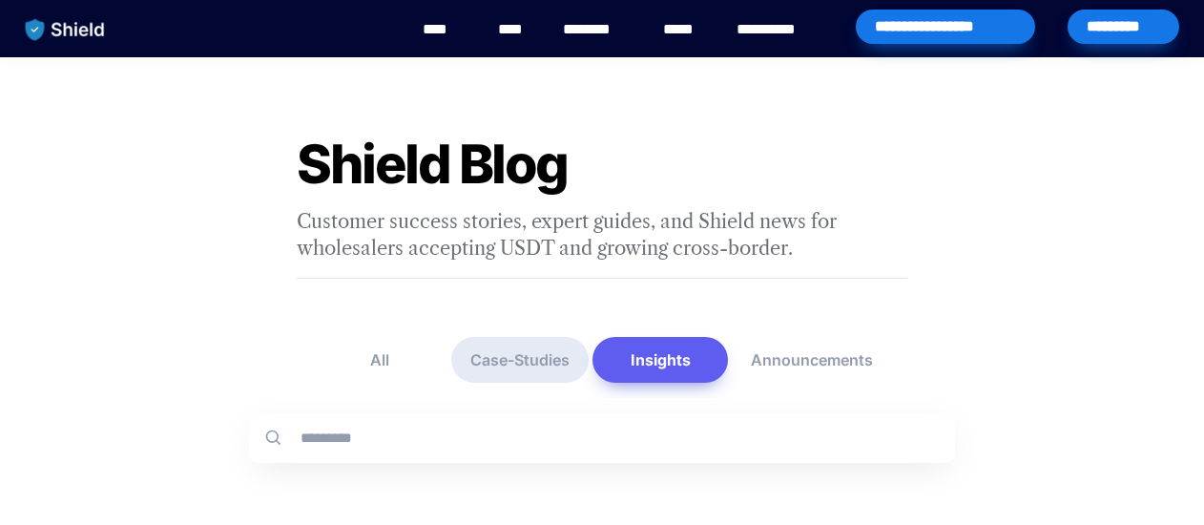
click at [570, 350] on button "Case-Studies" at bounding box center [519, 360] width 137 height 46
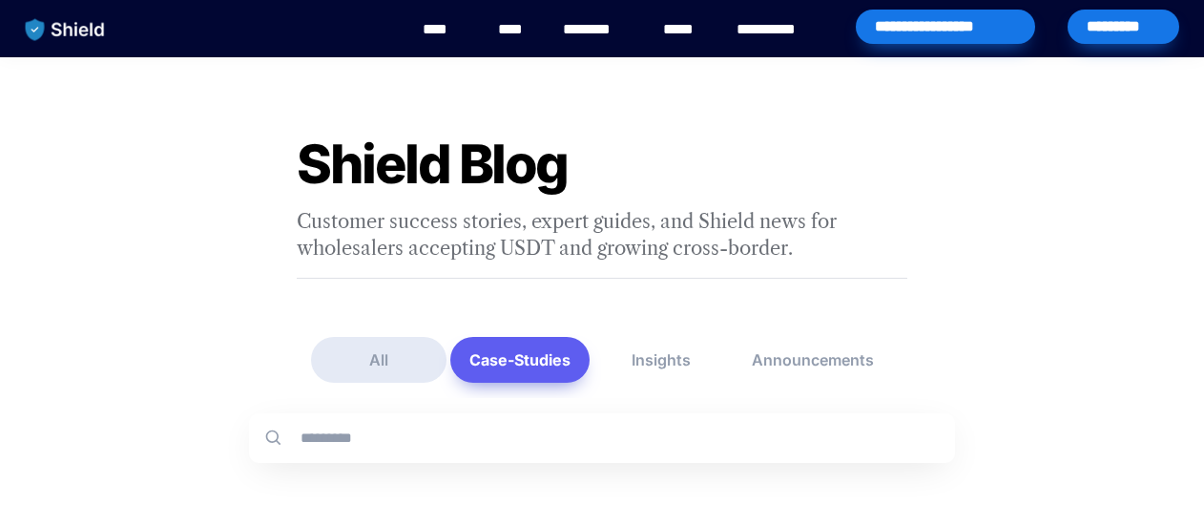
drag, startPoint x: 367, startPoint y: 353, endPoint x: 430, endPoint y: 334, distance: 65.8
click at [368, 353] on button "All" at bounding box center [378, 360] width 135 height 46
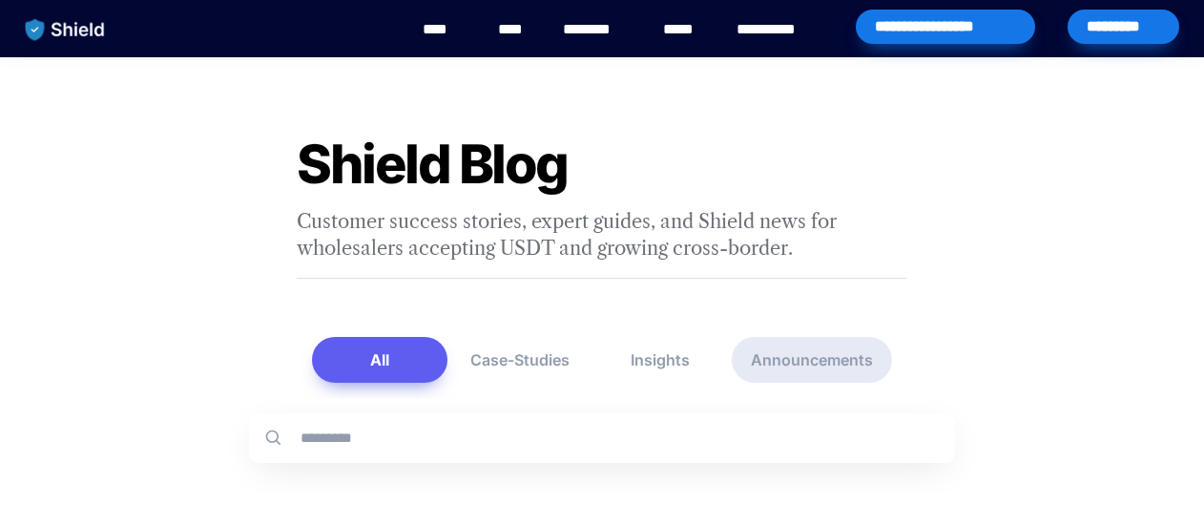
click at [860, 364] on button "Announcements" at bounding box center [812, 360] width 160 height 46
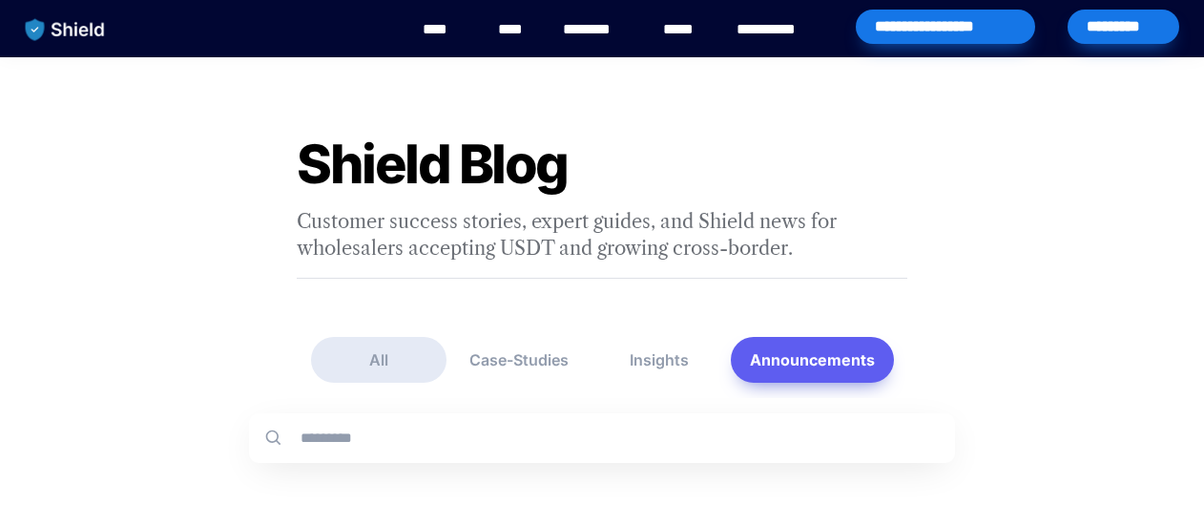
click at [430, 355] on button "All" at bounding box center [378, 360] width 135 height 46
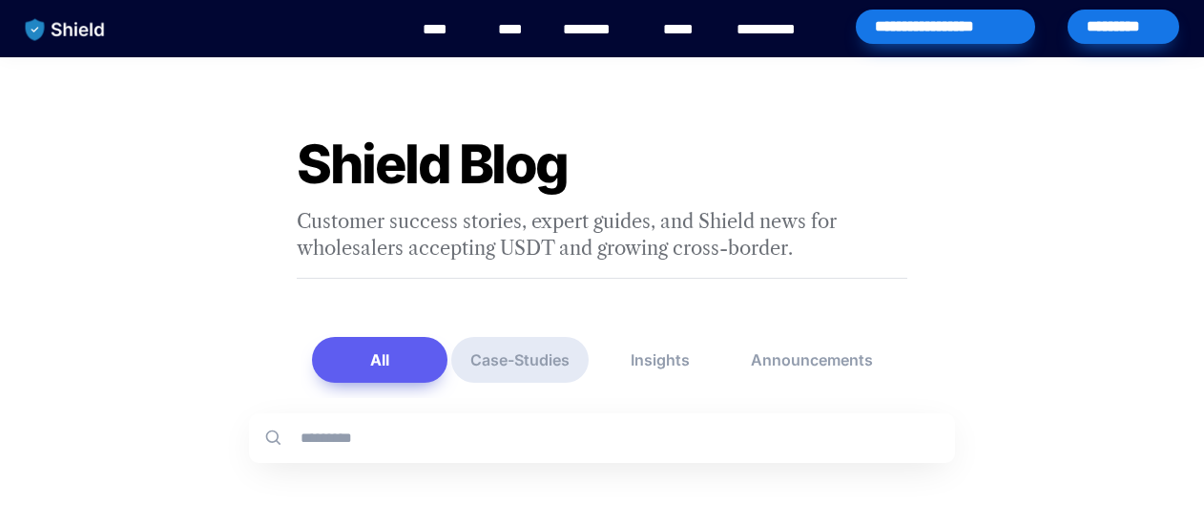
click at [554, 342] on button "Case-Studies" at bounding box center [519, 360] width 137 height 46
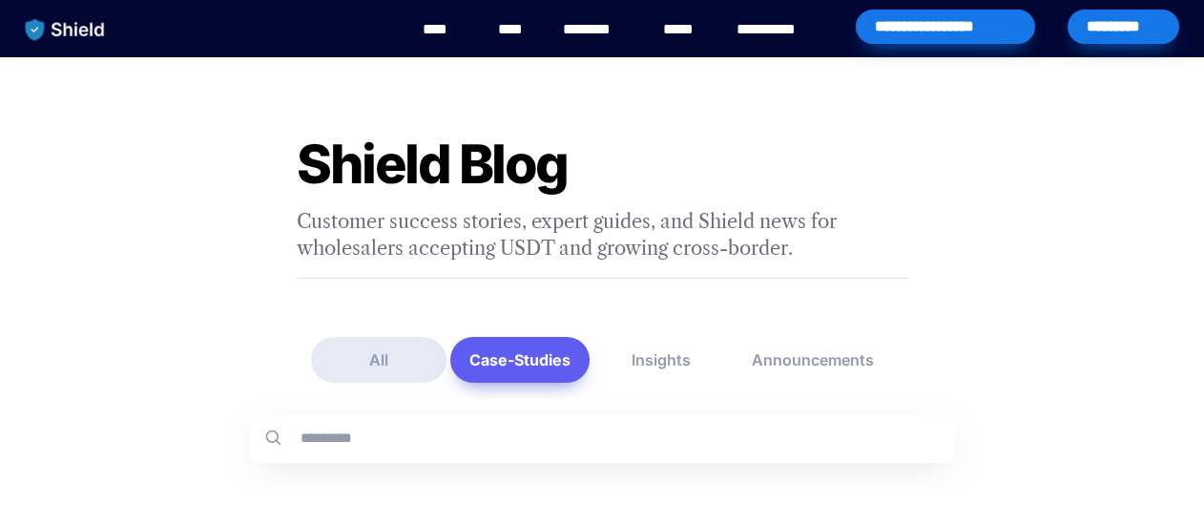
click at [393, 356] on button "All" at bounding box center [378, 360] width 135 height 46
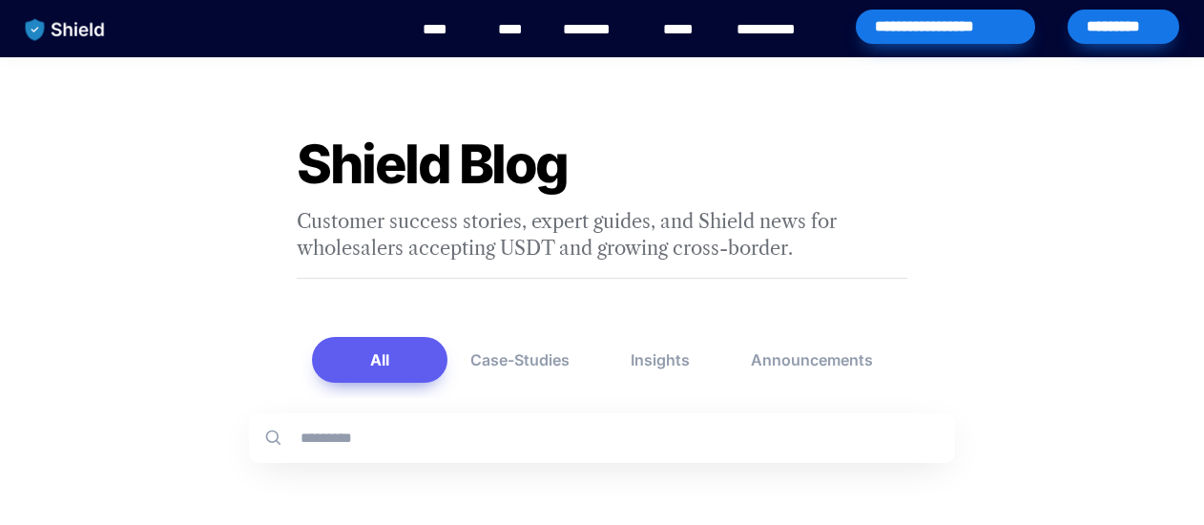
click at [918, 260] on p "Customer success stories, expert guides, and Shield news for wholesalers accept…" at bounding box center [602, 234] width 668 height 61
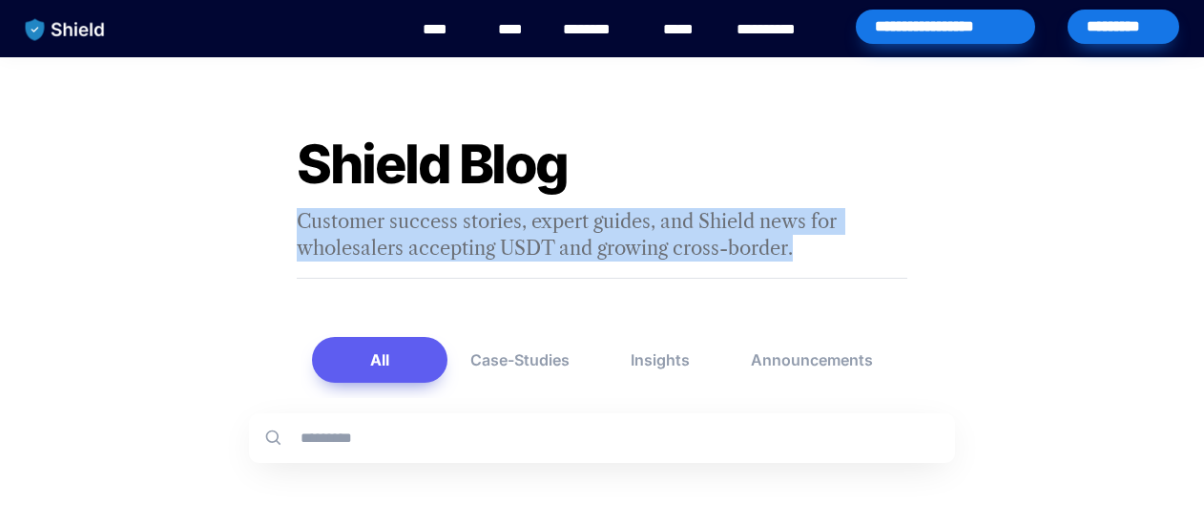
drag, startPoint x: 873, startPoint y: 250, endPoint x: 557, endPoint y: 158, distance: 328.8
click at [807, 125] on h1 "Shield Blog" at bounding box center [602, 164] width 668 height 80
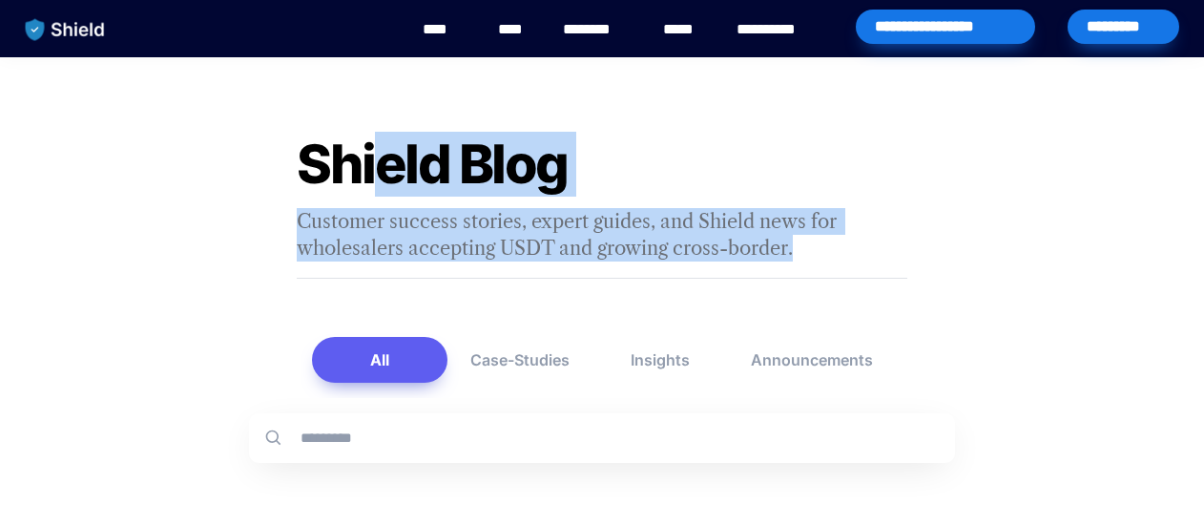
drag, startPoint x: 843, startPoint y: 243, endPoint x: 426, endPoint y: 91, distance: 443.9
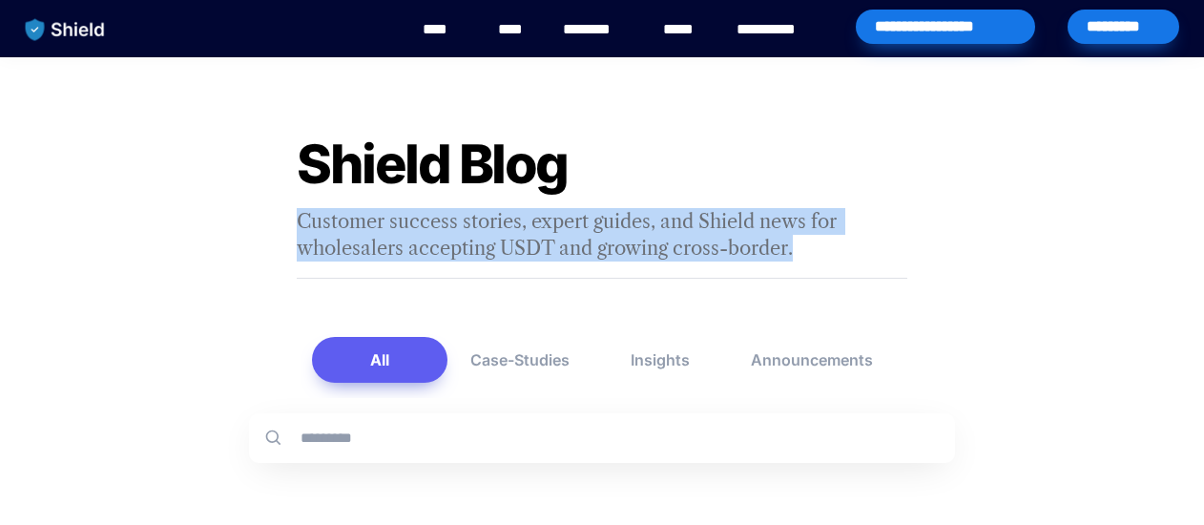
drag, startPoint x: 821, startPoint y: 243, endPoint x: 302, endPoint y: 201, distance: 520.7
click at [301, 215] on p "Customer success stories, expert guides, and Shield news for wholesalers accept…" at bounding box center [602, 234] width 668 height 61
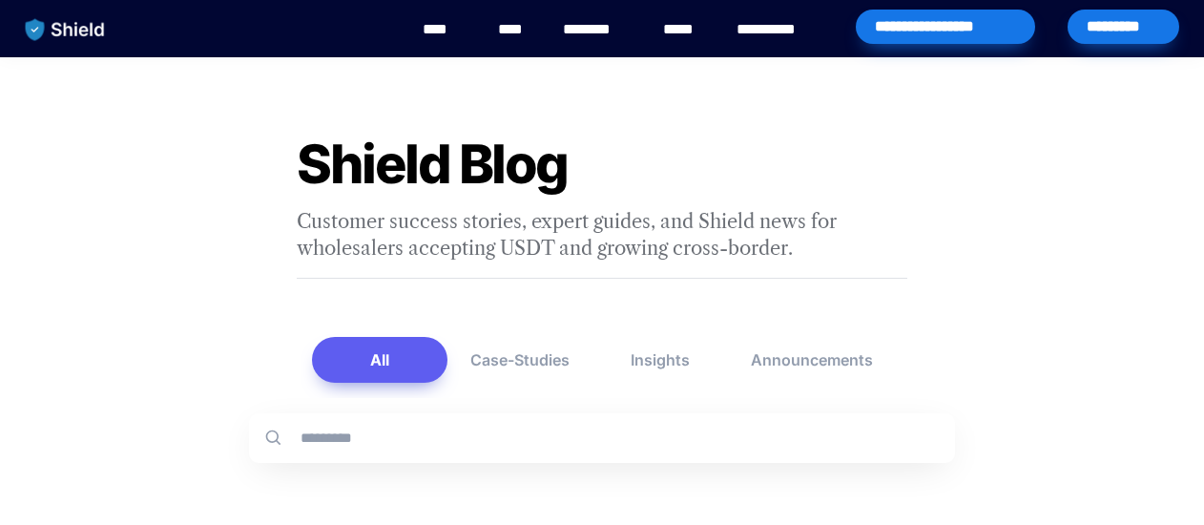
click at [291, 167] on h1 "Shield Blog" at bounding box center [602, 164] width 668 height 80
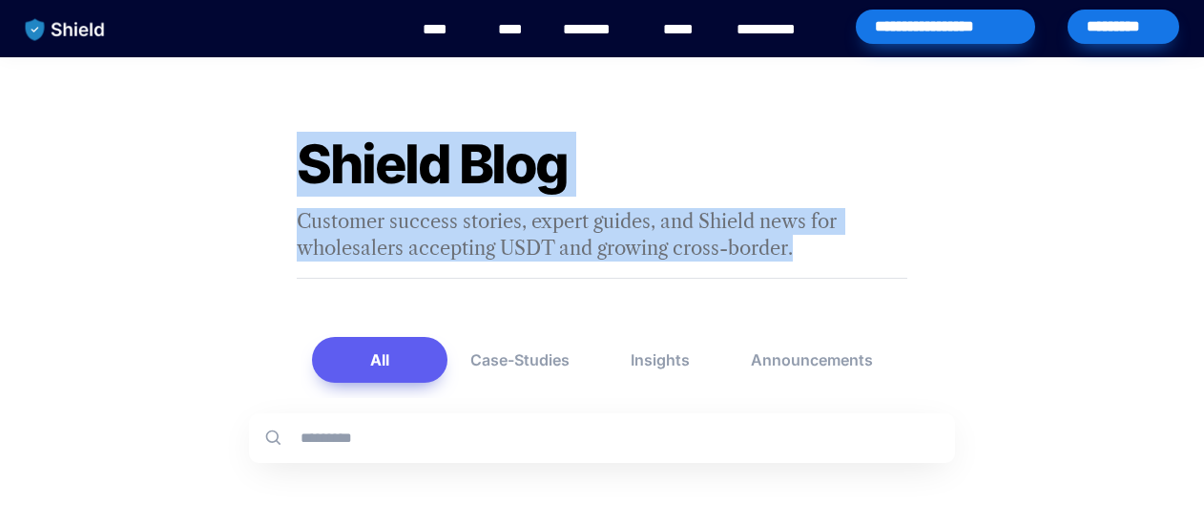
drag, startPoint x: 399, startPoint y: 172, endPoint x: 814, endPoint y: 250, distance: 422.3
click at [813, 248] on p "Customer success stories, expert guides, and Shield news for wholesalers accept…" at bounding box center [602, 234] width 668 height 61
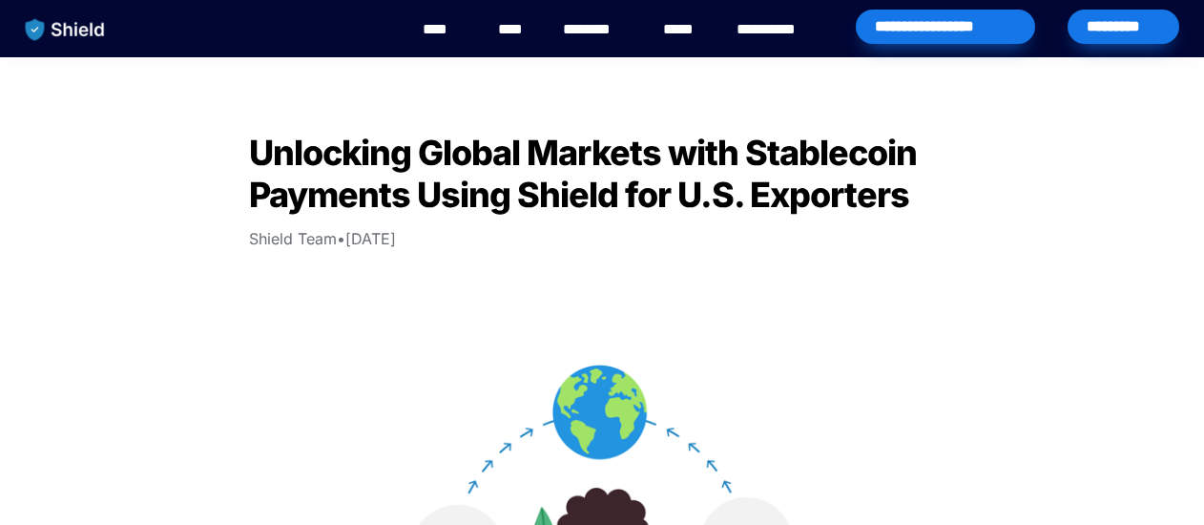
click at [446, 25] on link "****" at bounding box center [444, 29] width 43 height 23
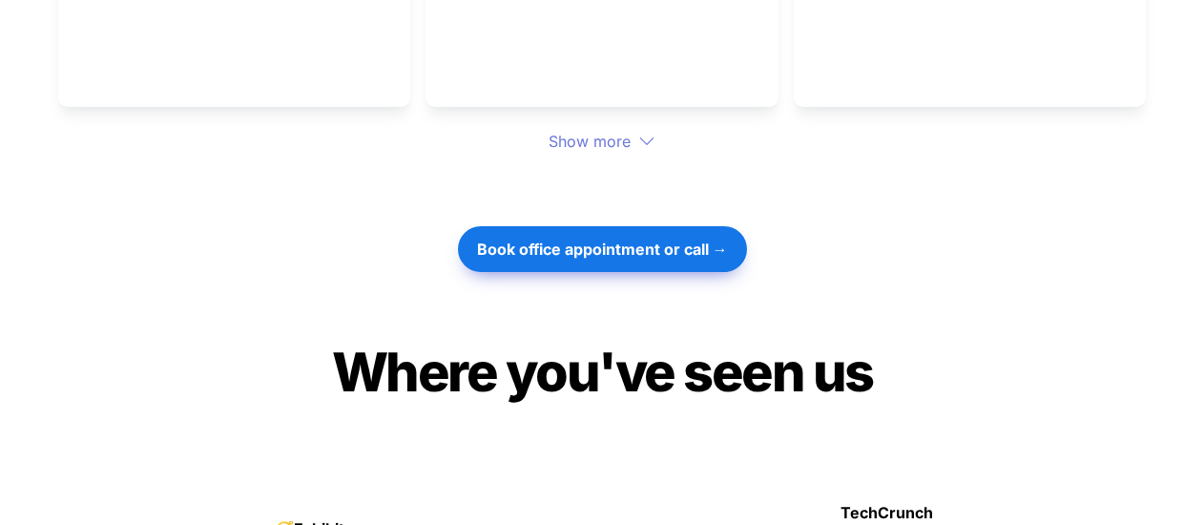
scroll to position [5438, 0]
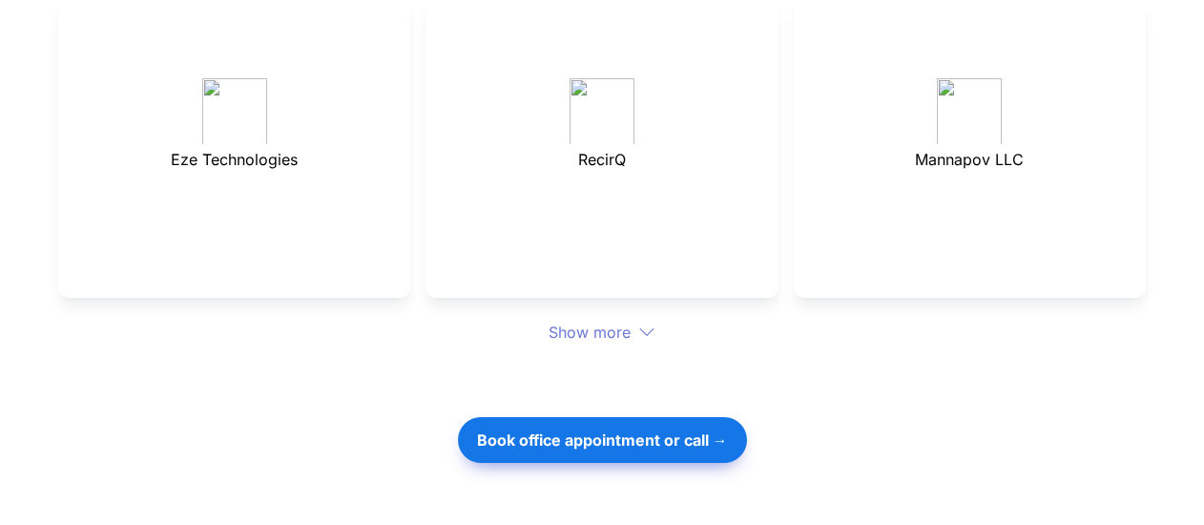
click at [610, 245] on div "Eze Technologies RecirQ Mannapov LLC Show more" at bounding box center [602, 171] width 1088 height 346
click at [630, 251] on div "Eze Technologies RecirQ Mannapov LLC Show more" at bounding box center [602, 171] width 1088 height 346
click at [609, 321] on div "Show more" at bounding box center [602, 332] width 1088 height 23
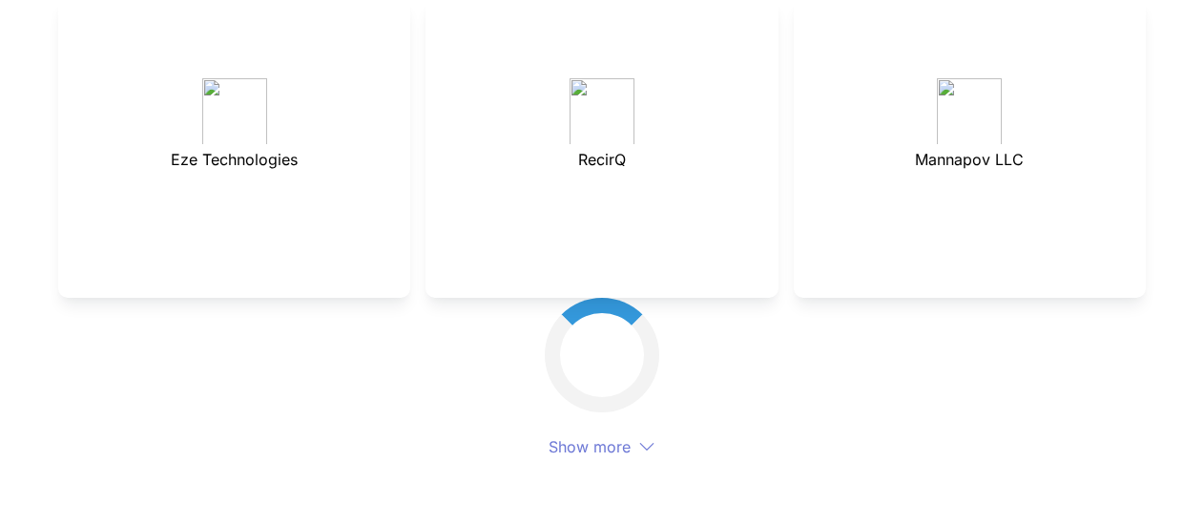
click at [1171, 77] on div "Eze Technologies RecirQ Mannapov LLC Show more" at bounding box center [602, 228] width 1145 height 461
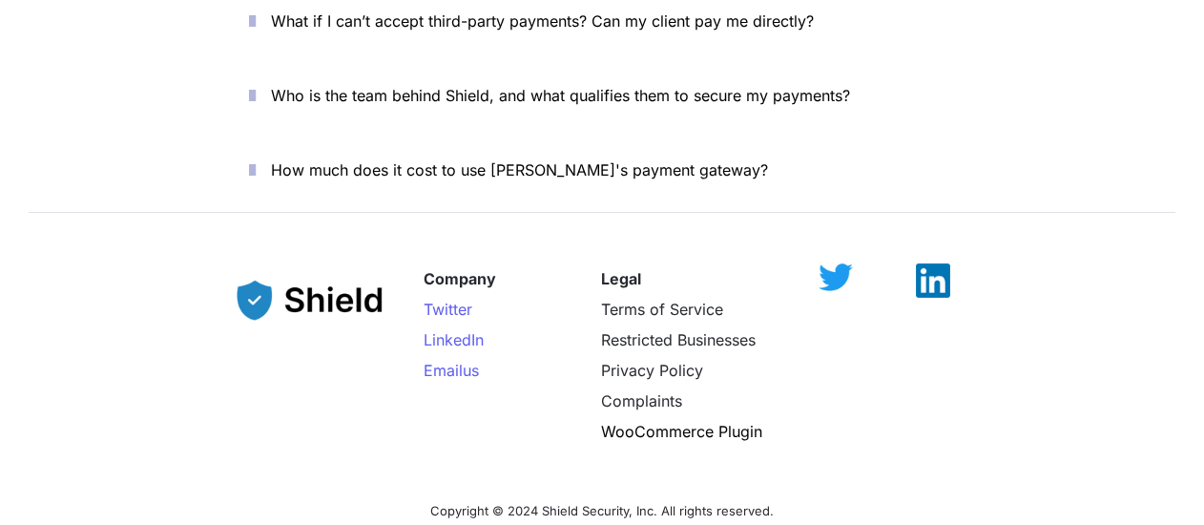
scroll to position [7614, 0]
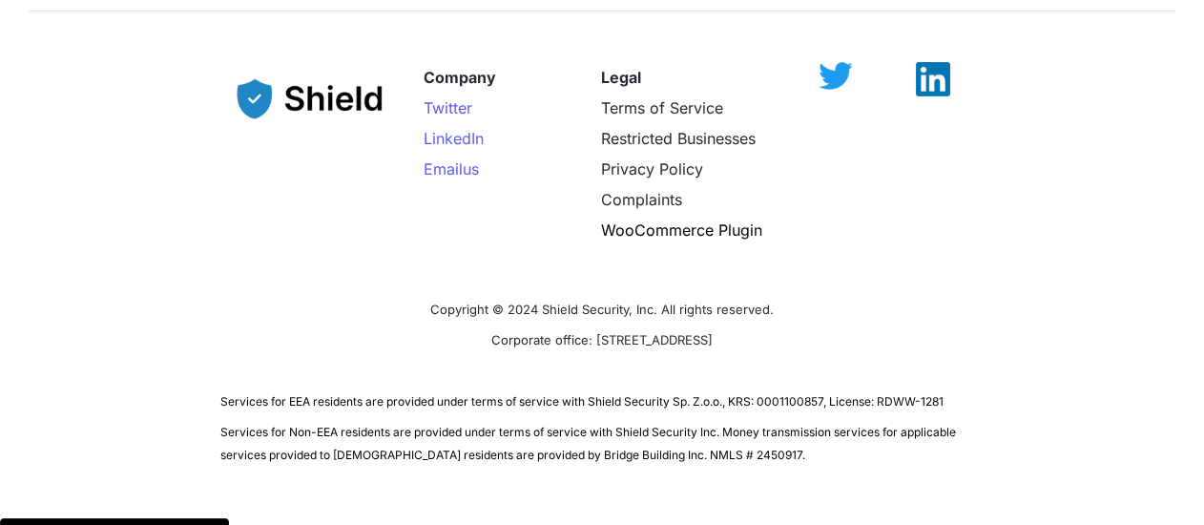
drag, startPoint x: 847, startPoint y: 276, endPoint x: 392, endPoint y: 243, distance: 456.2
click at [392, 243] on div "Company Twitter LinkedIn Email us Legal Terms of Service Restricted Businesses …" at bounding box center [602, 256] width 1204 height 464
click at [392, 293] on p "Copyright © 2024 Shield Security, Inc. All rights reserved." at bounding box center [601, 308] width 763 height 31
click at [950, 137] on div at bounding box center [933, 153] width 100 height 183
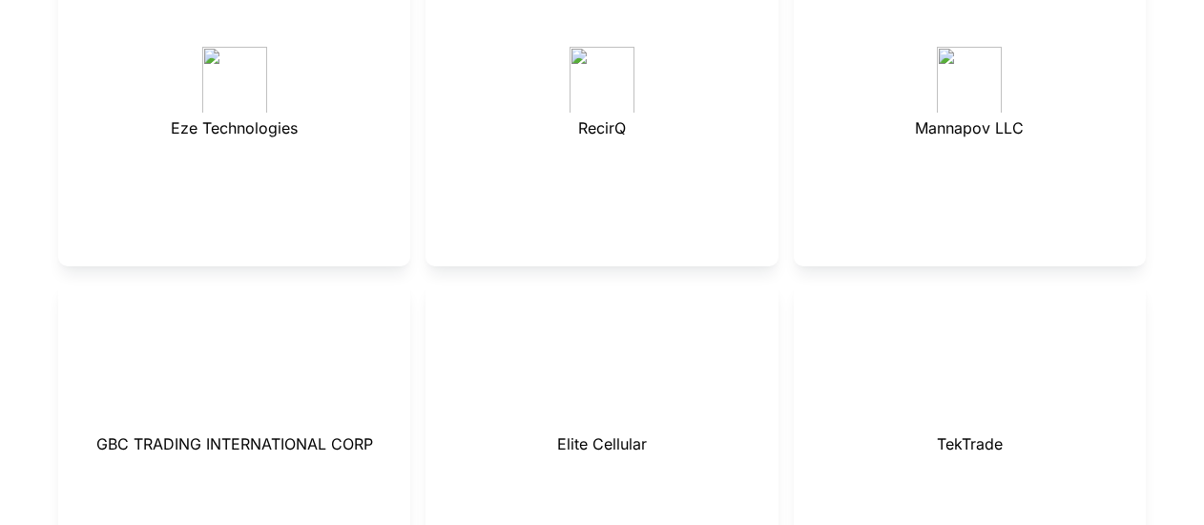
scroll to position [5533, 0]
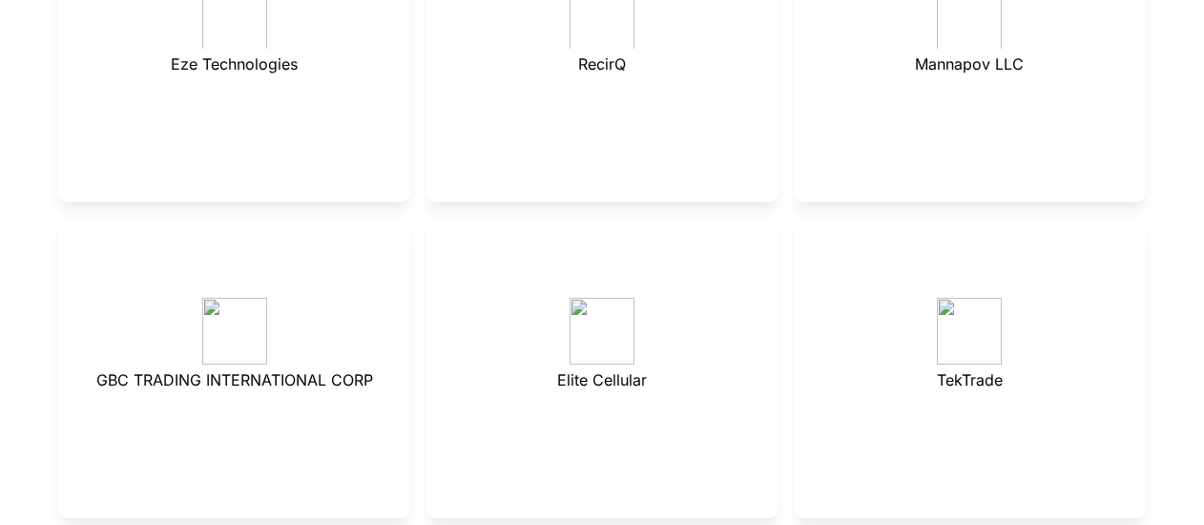
click at [1129, 230] on div "TekTrade" at bounding box center [970, 368] width 352 height 300
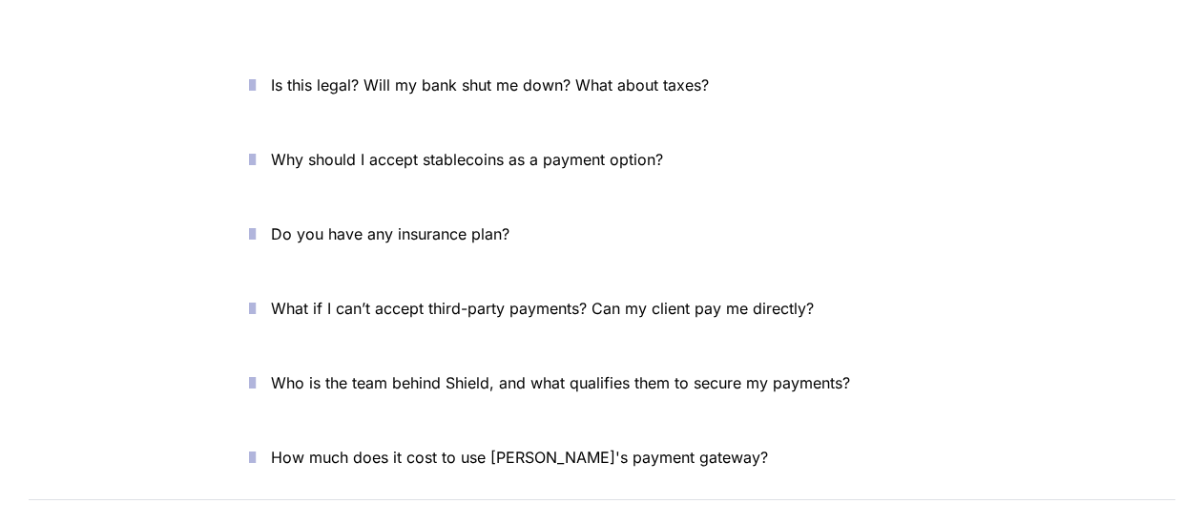
scroll to position [7614, 0]
